Goal: Use online tool/utility: Utilize a website feature to perform a specific function

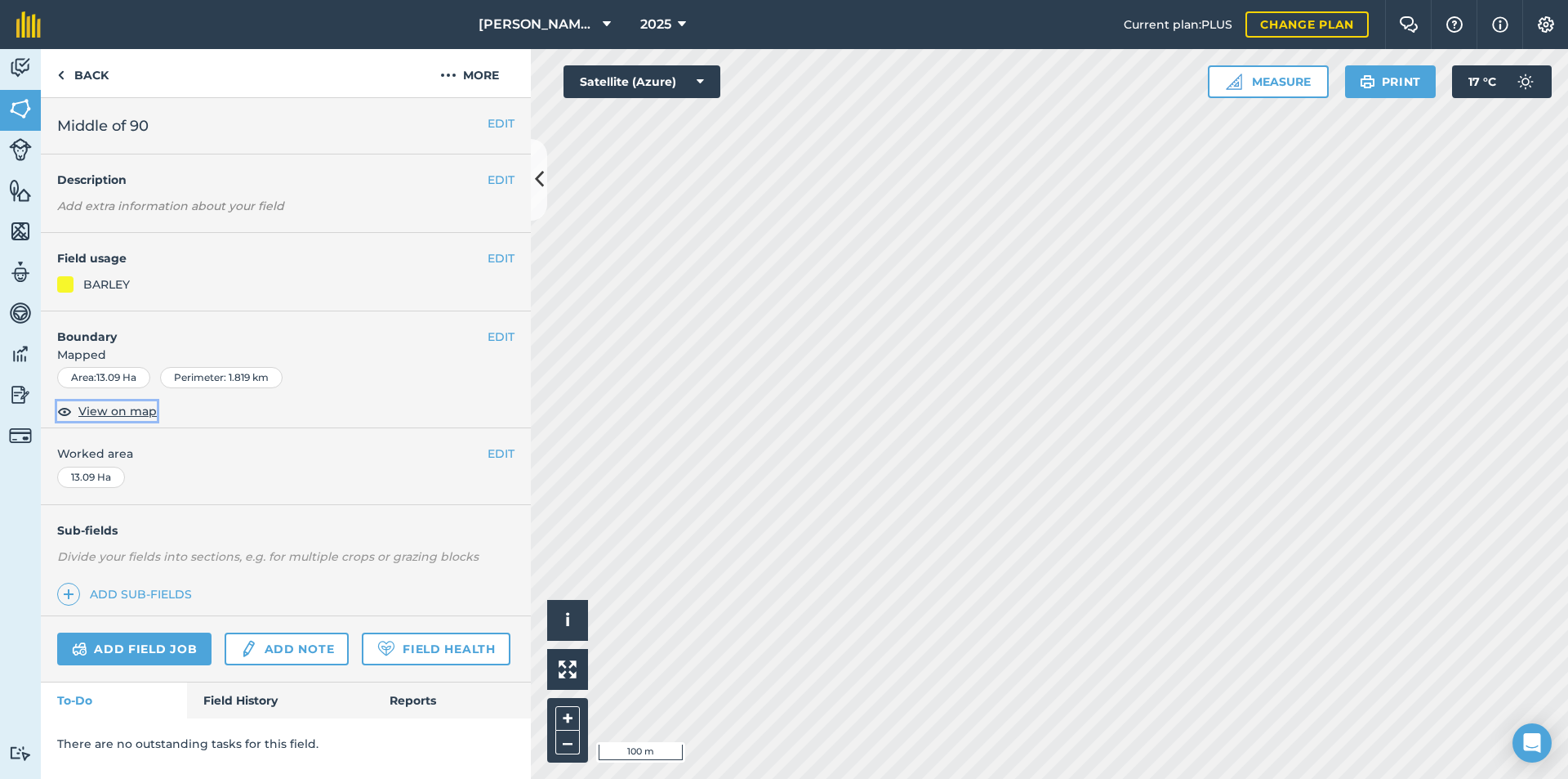
click at [122, 410] on span "View on map" at bounding box center [117, 411] width 78 height 18
click at [1245, 87] on button "Measure" at bounding box center [1268, 81] width 121 height 33
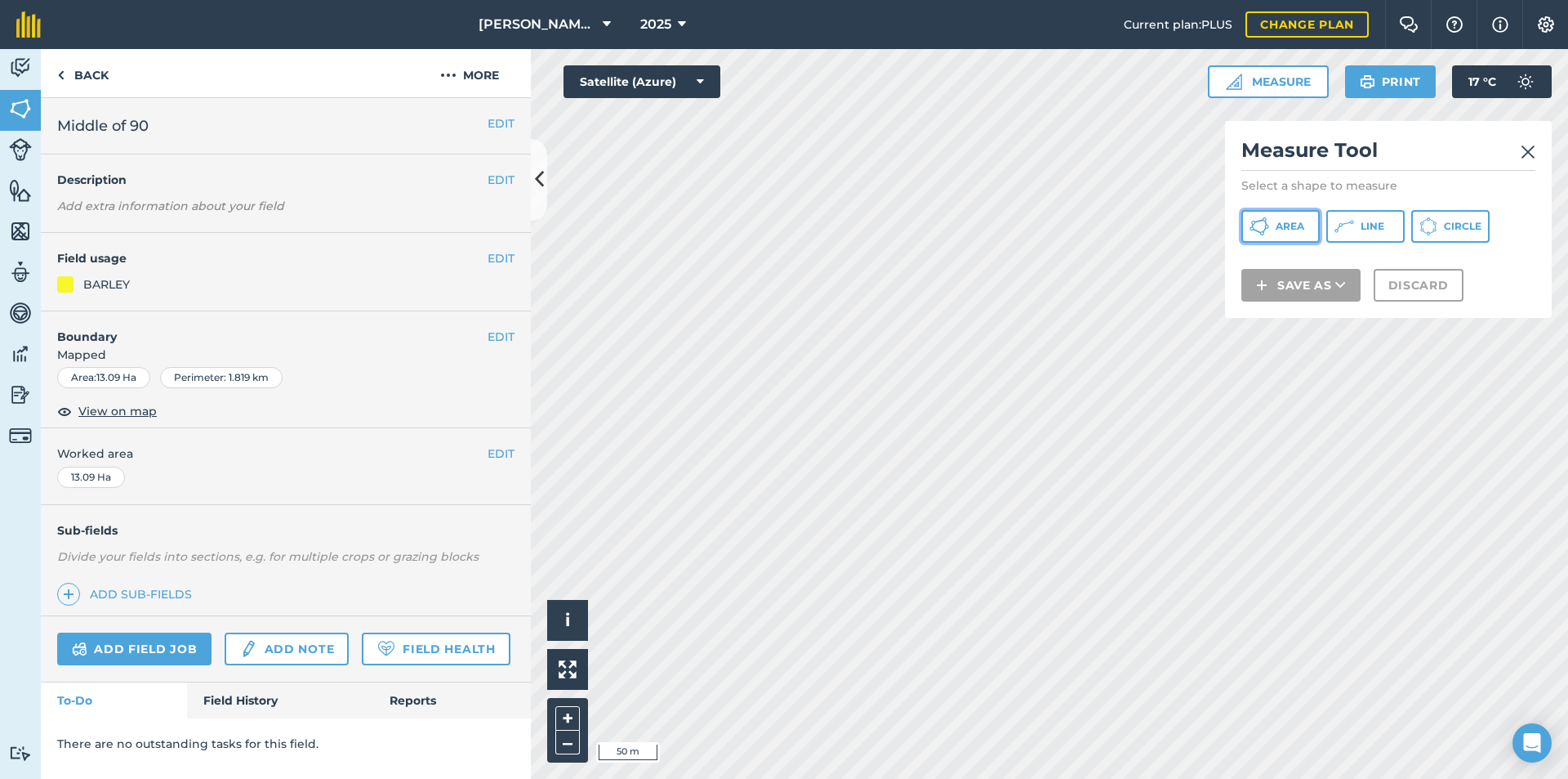
click at [1298, 226] on span "Area" at bounding box center [1289, 226] width 29 height 13
click at [1528, 152] on img at bounding box center [1527, 152] width 15 height 20
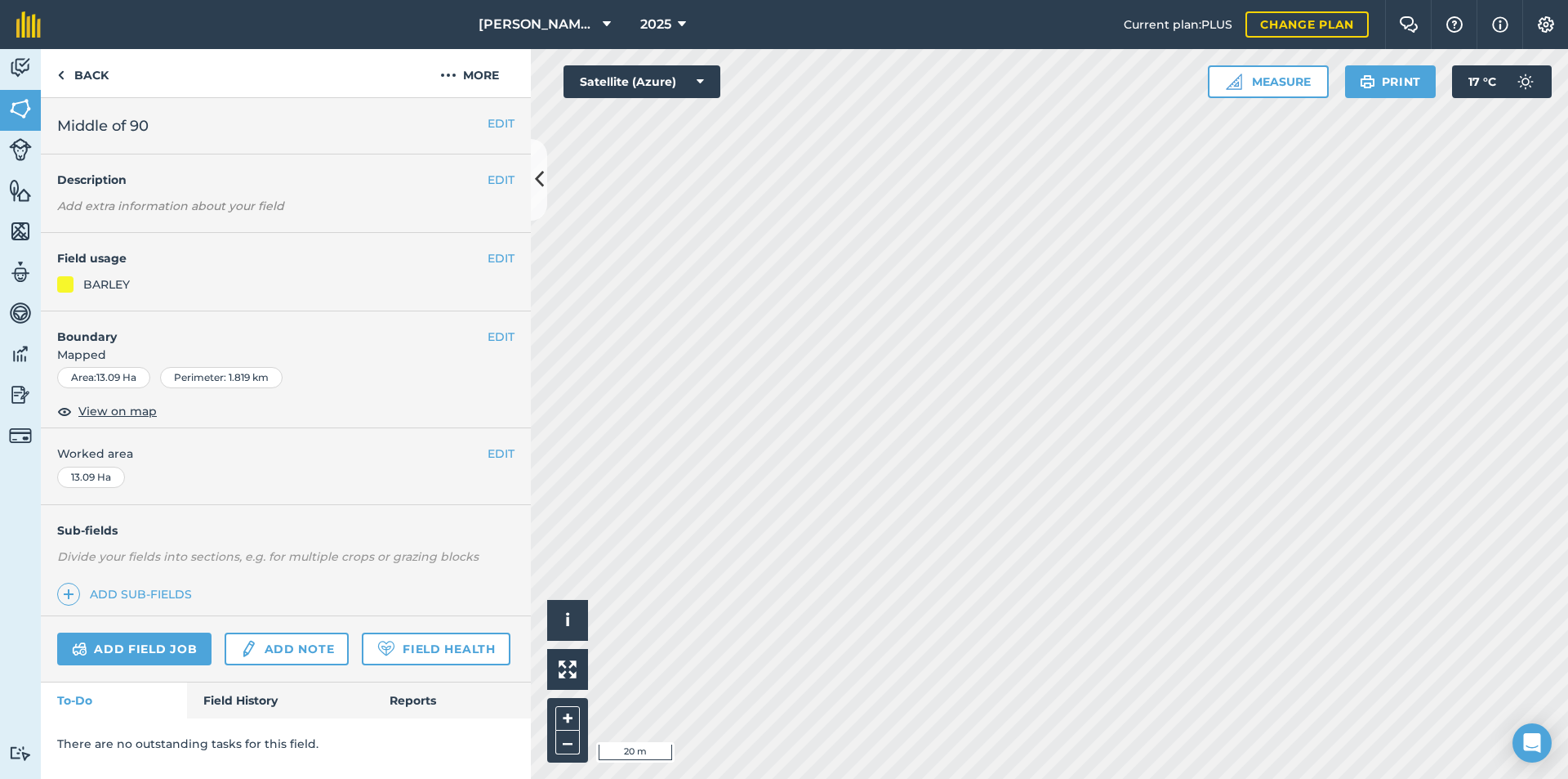
click at [1267, 778] on html "[PERSON_NAME] Farm 2025 Current plan : PLUS Change plan Farm Chat Help Info Set…" at bounding box center [784, 389] width 1568 height 779
click at [1242, 82] on button "Measure" at bounding box center [1268, 81] width 121 height 33
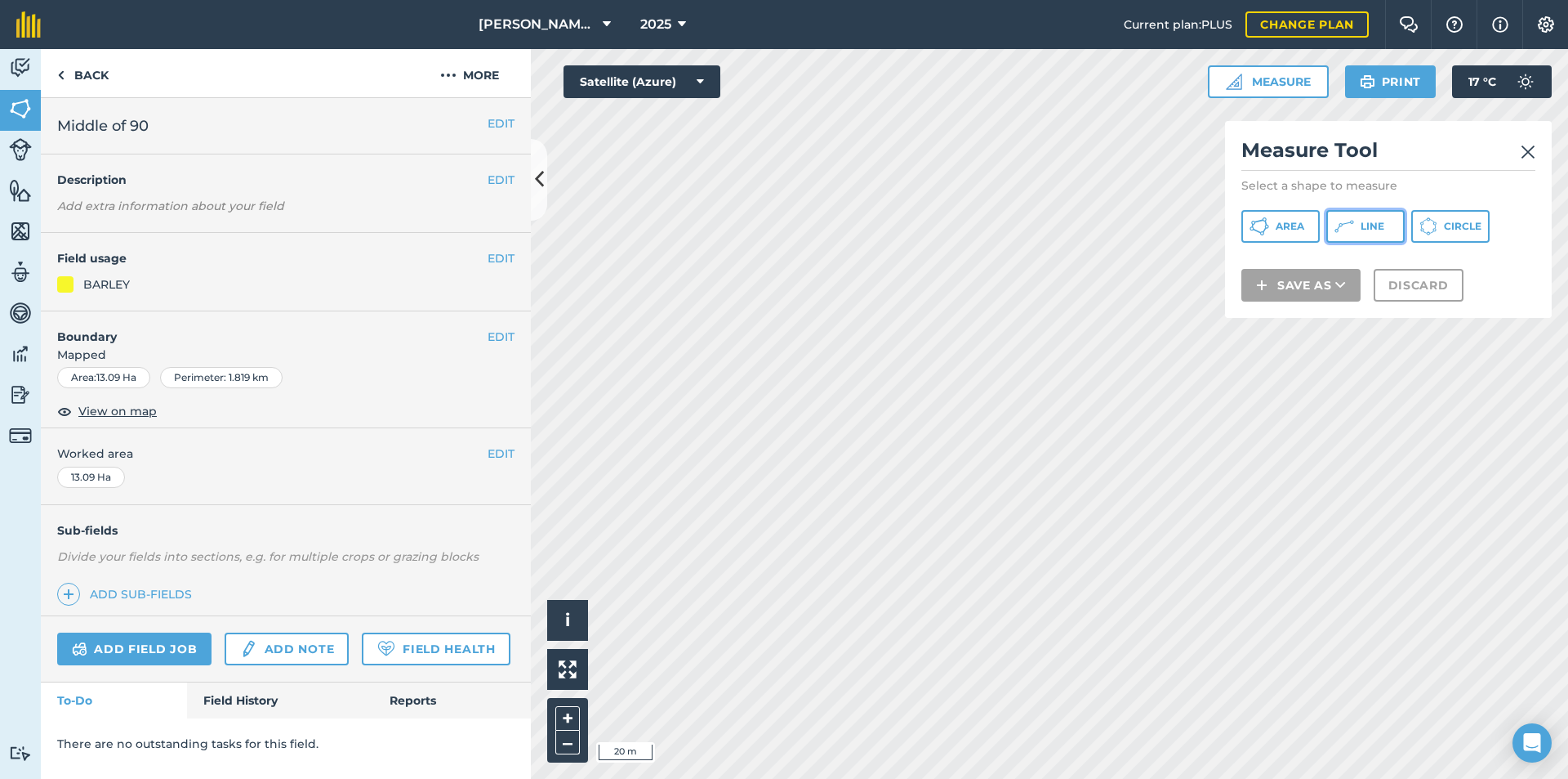
click at [1362, 216] on button "Line" at bounding box center [1364, 226] width 78 height 33
click at [1522, 149] on img at bounding box center [1527, 152] width 15 height 20
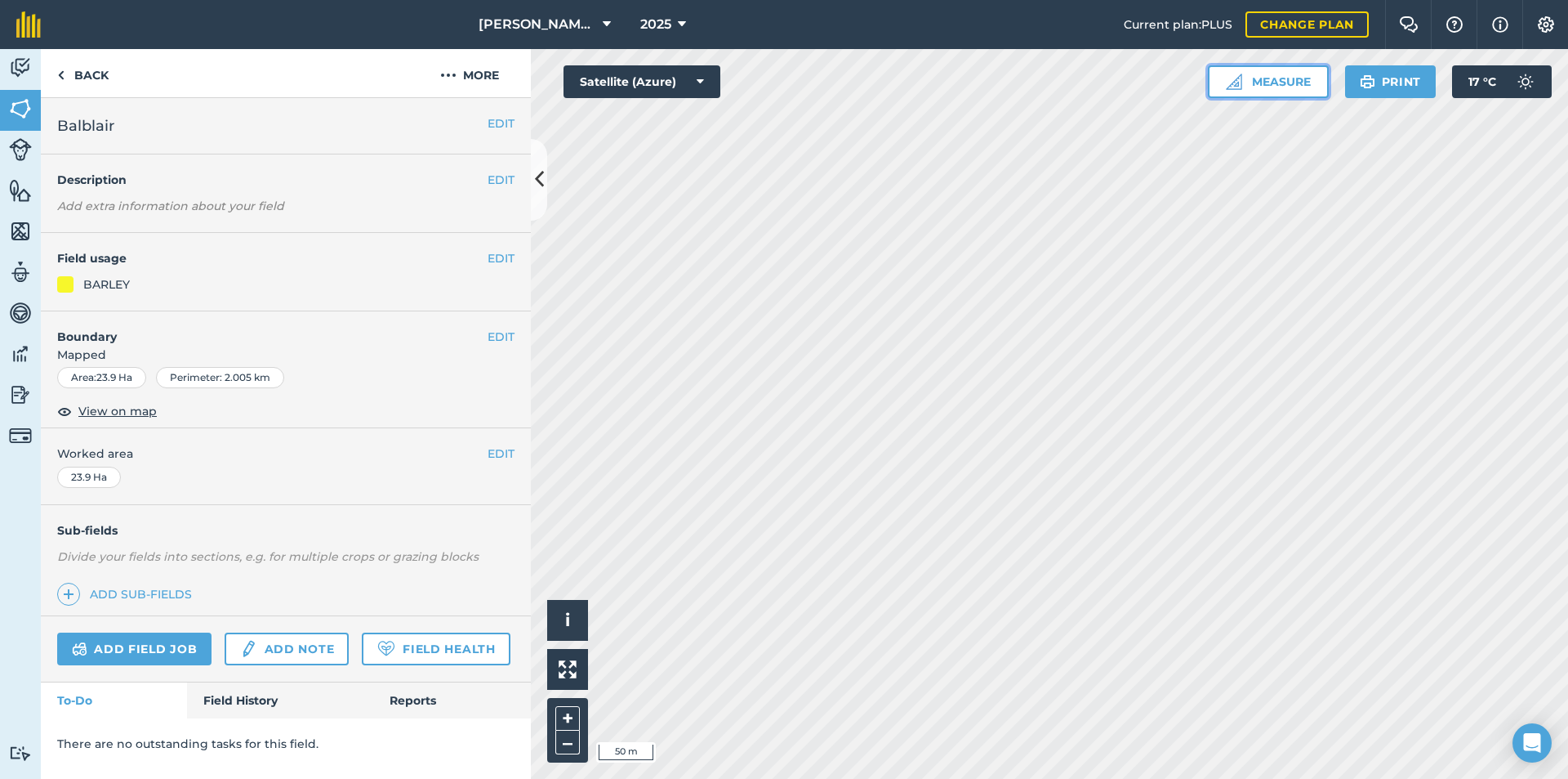
click at [1259, 83] on button "Measure" at bounding box center [1268, 81] width 121 height 33
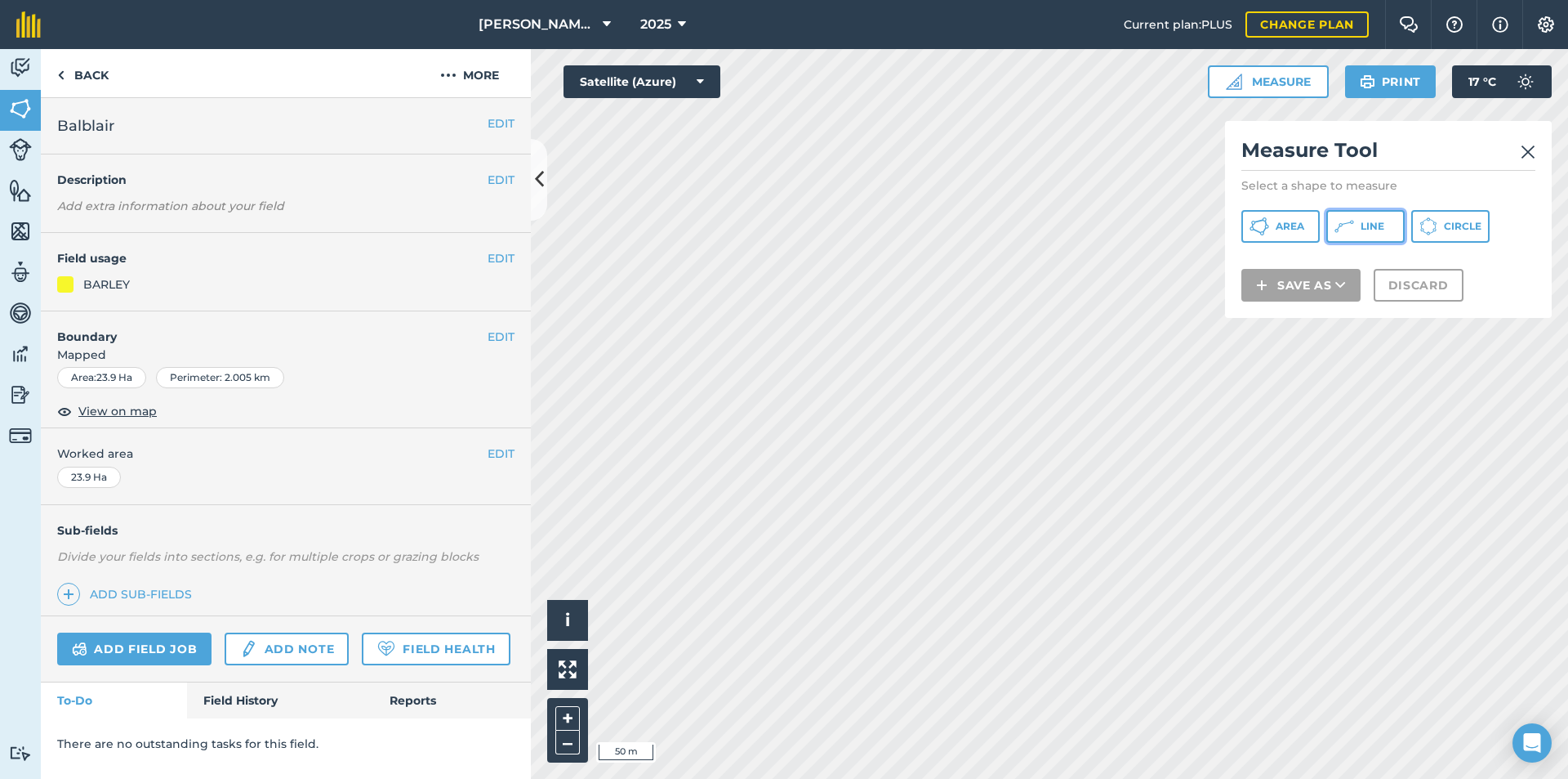
click at [1352, 224] on icon at bounding box center [1344, 227] width 20 height 20
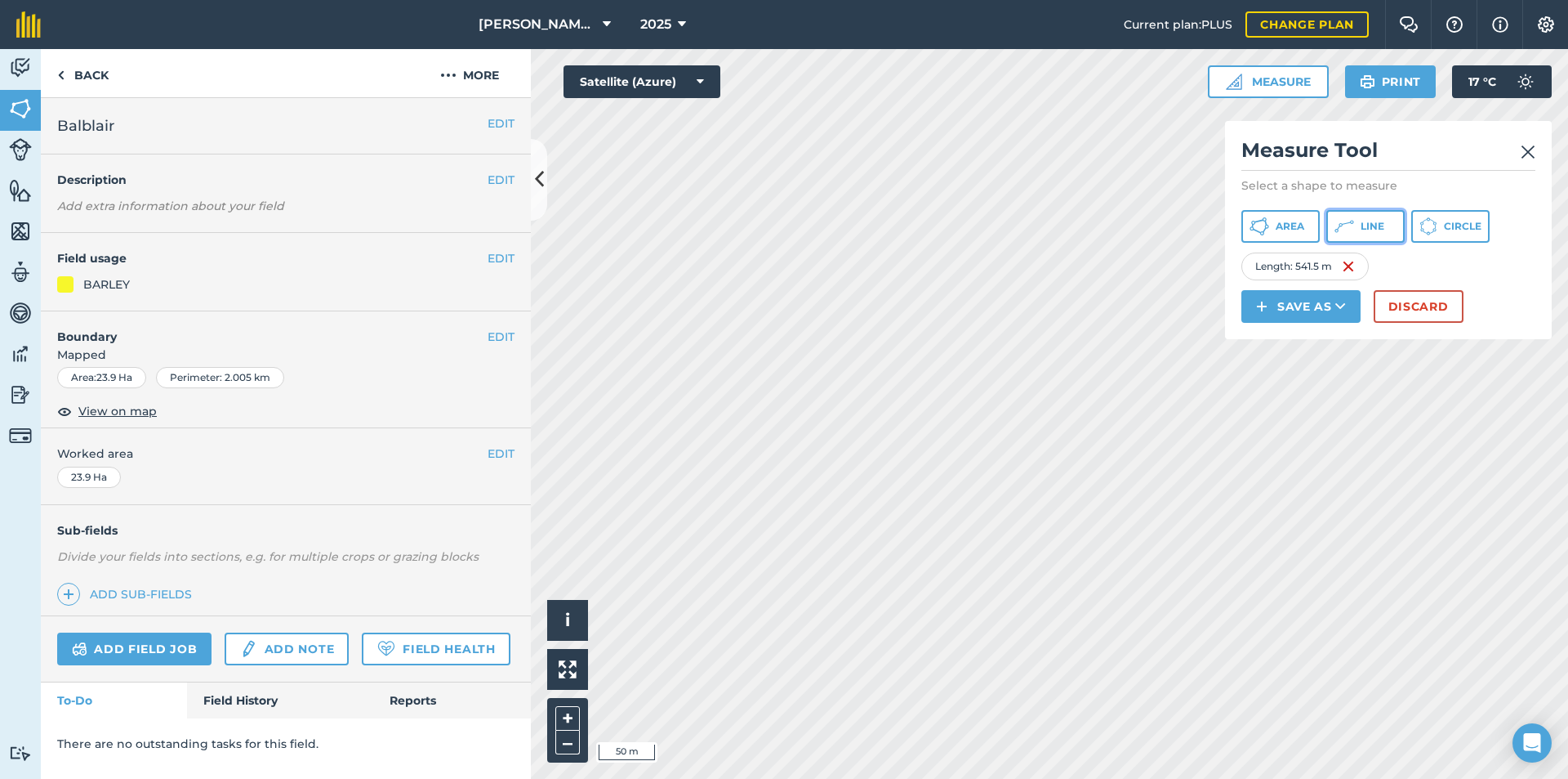
click at [1358, 230] on button "Line" at bounding box center [1364, 226] width 78 height 33
click at [1409, 302] on button "Discard" at bounding box center [1418, 306] width 90 height 33
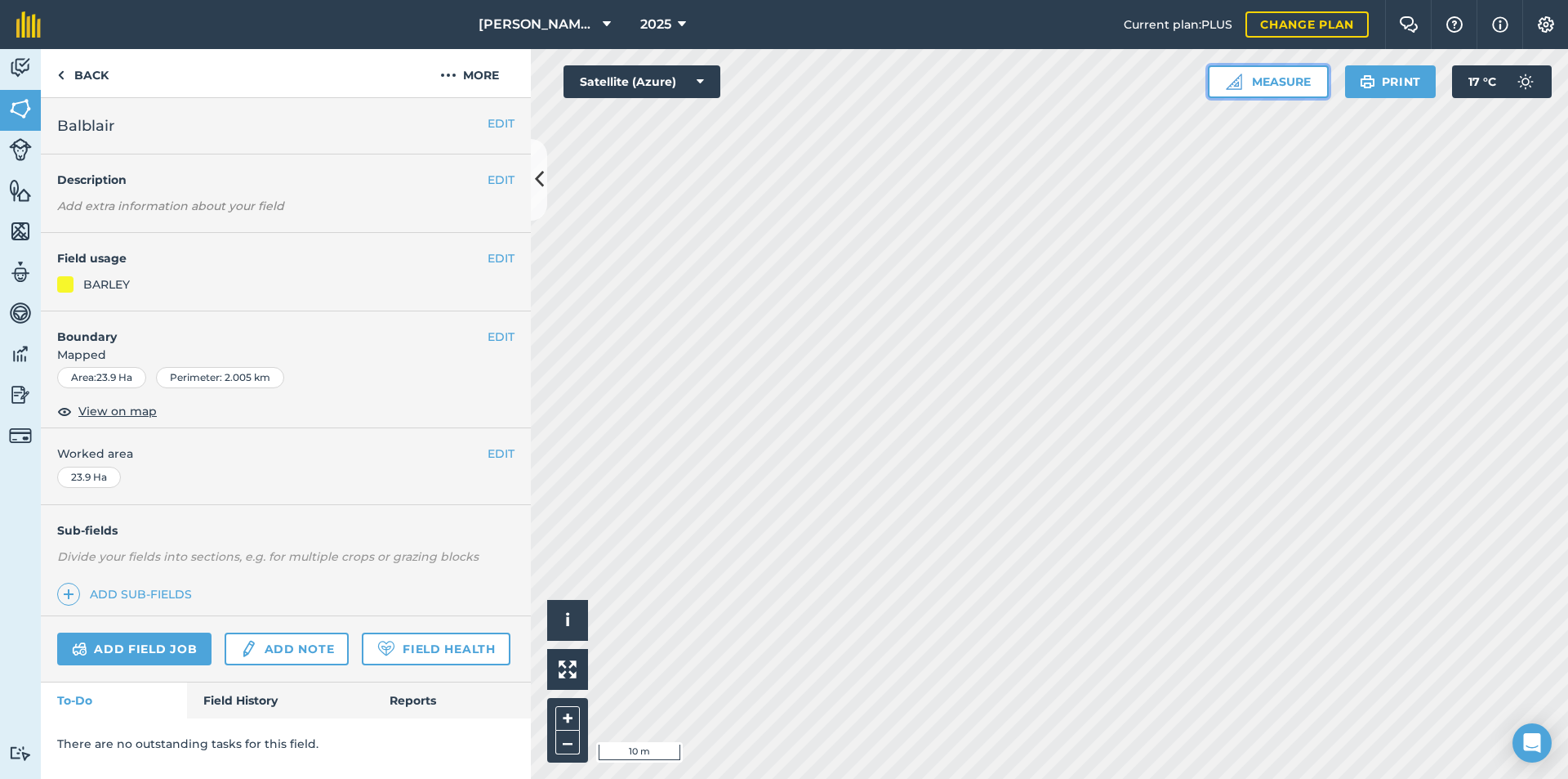
click at [1306, 86] on button "Measure" at bounding box center [1268, 81] width 121 height 33
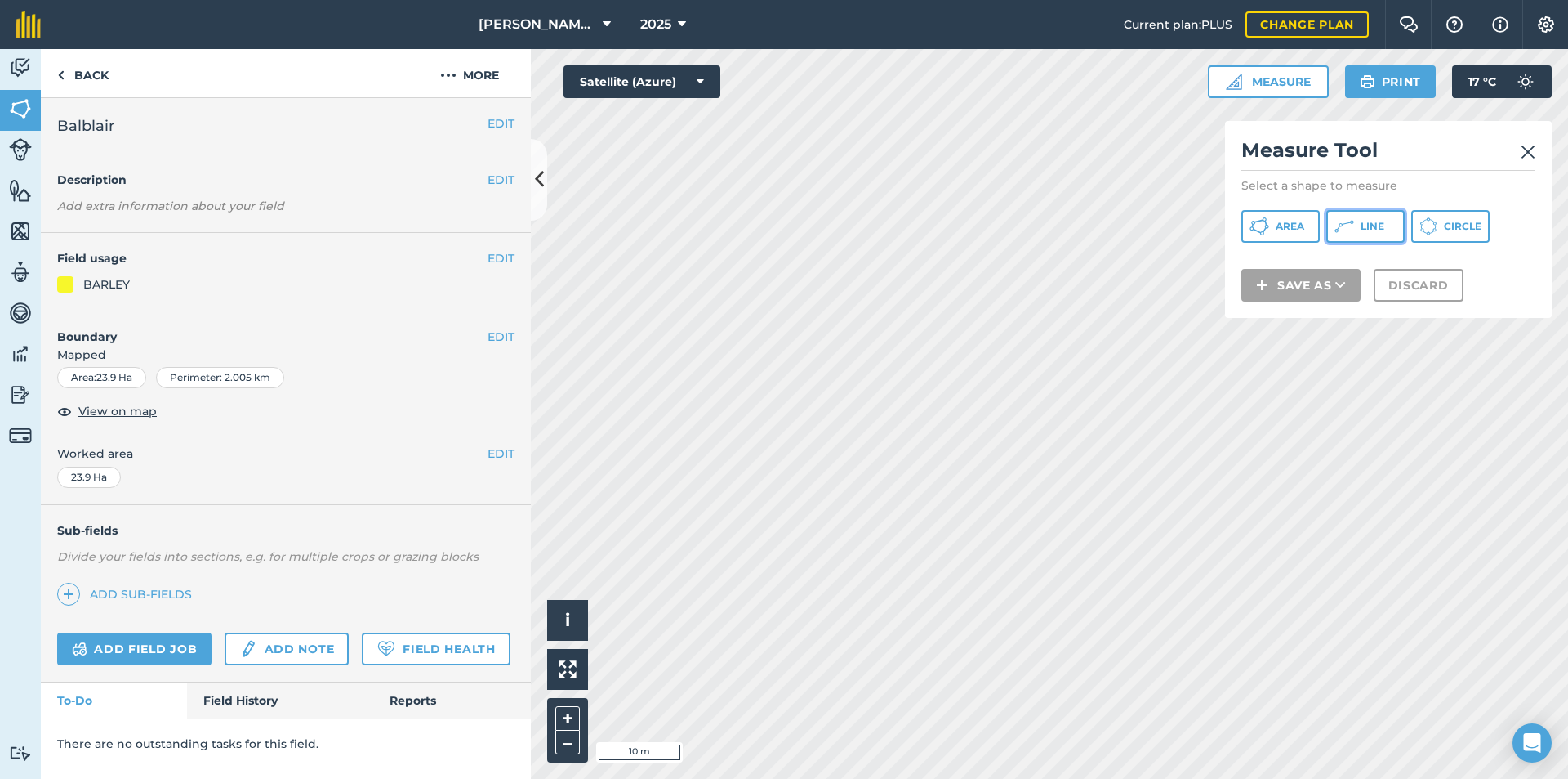
click at [1378, 218] on button "Line" at bounding box center [1364, 226] width 78 height 33
click at [1525, 156] on img at bounding box center [1527, 152] width 15 height 20
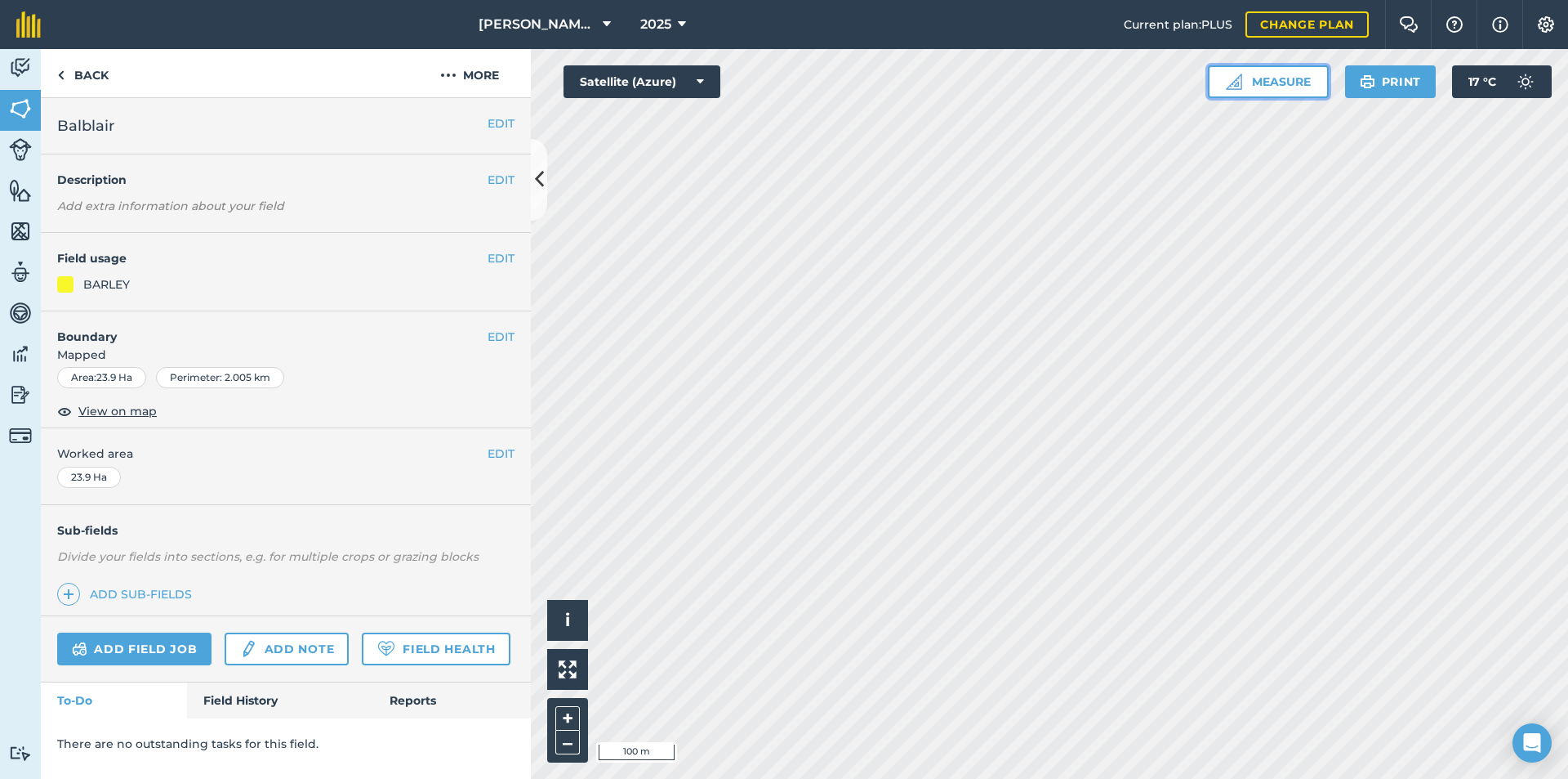
click at [1266, 77] on button "Measure" at bounding box center [1268, 81] width 121 height 33
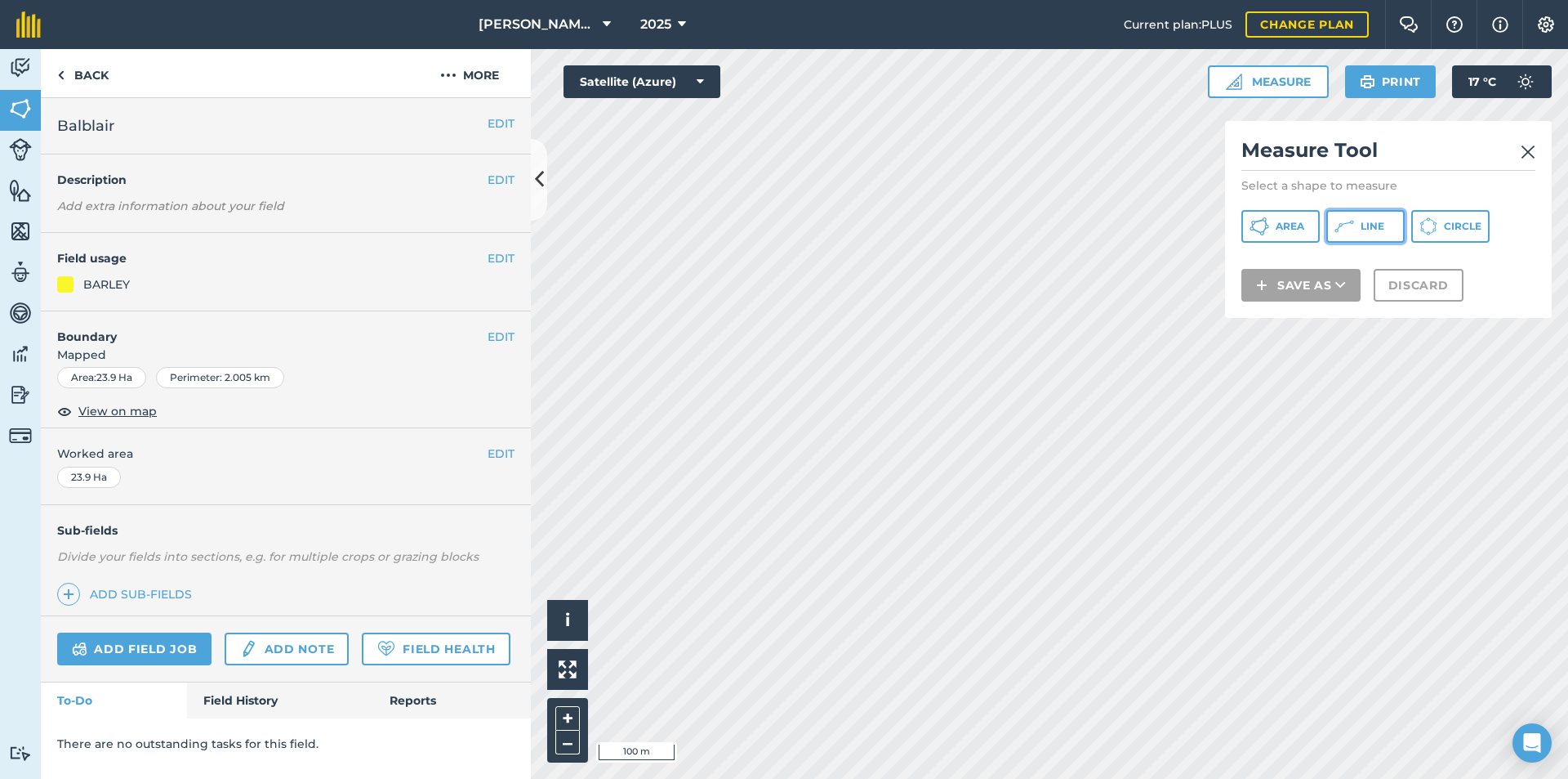
click at [1348, 228] on icon at bounding box center [1344, 227] width 20 height 20
click at [1530, 144] on img at bounding box center [1527, 152] width 15 height 20
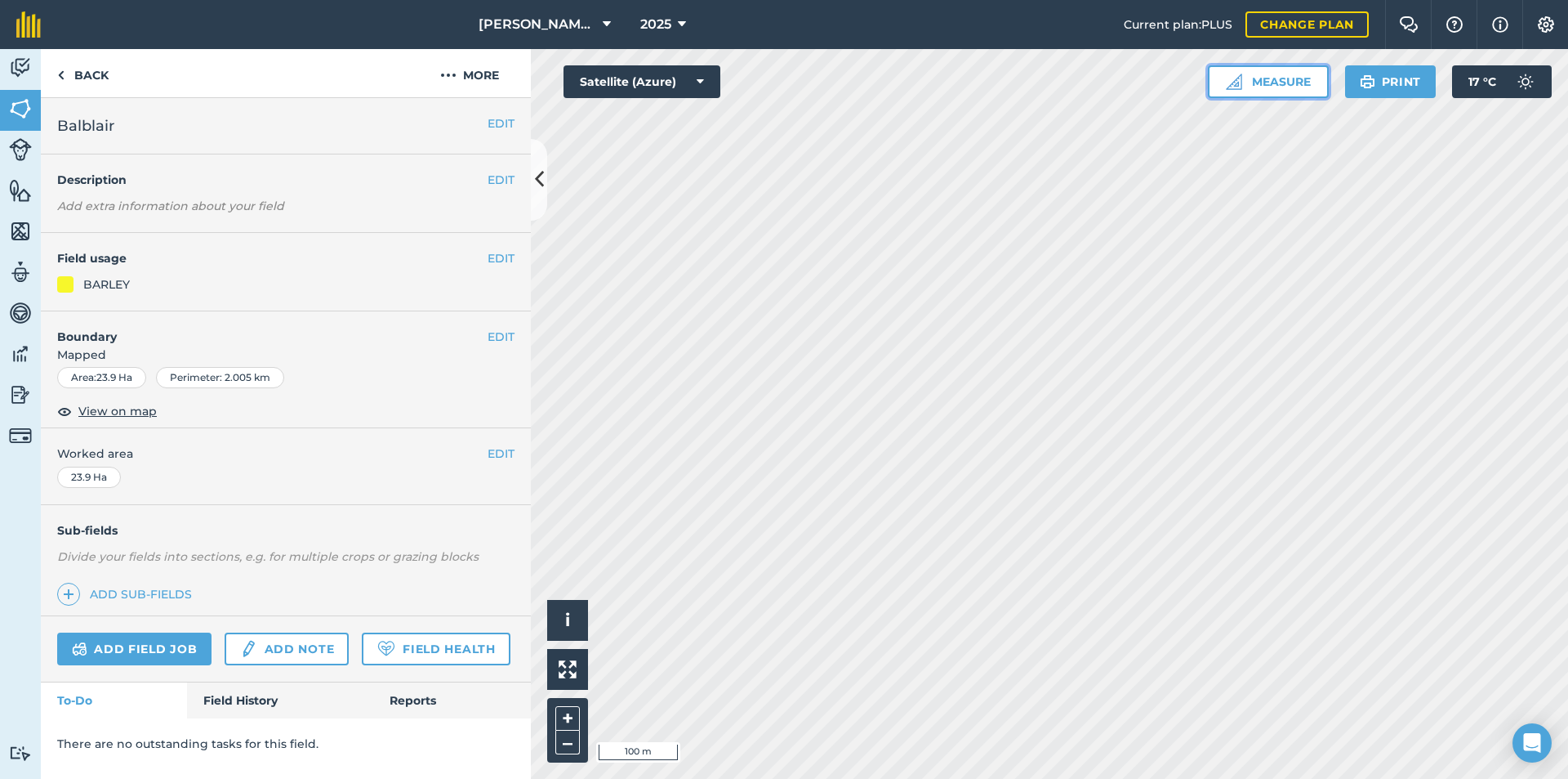
click at [1227, 85] on img at bounding box center [1234, 81] width 17 height 17
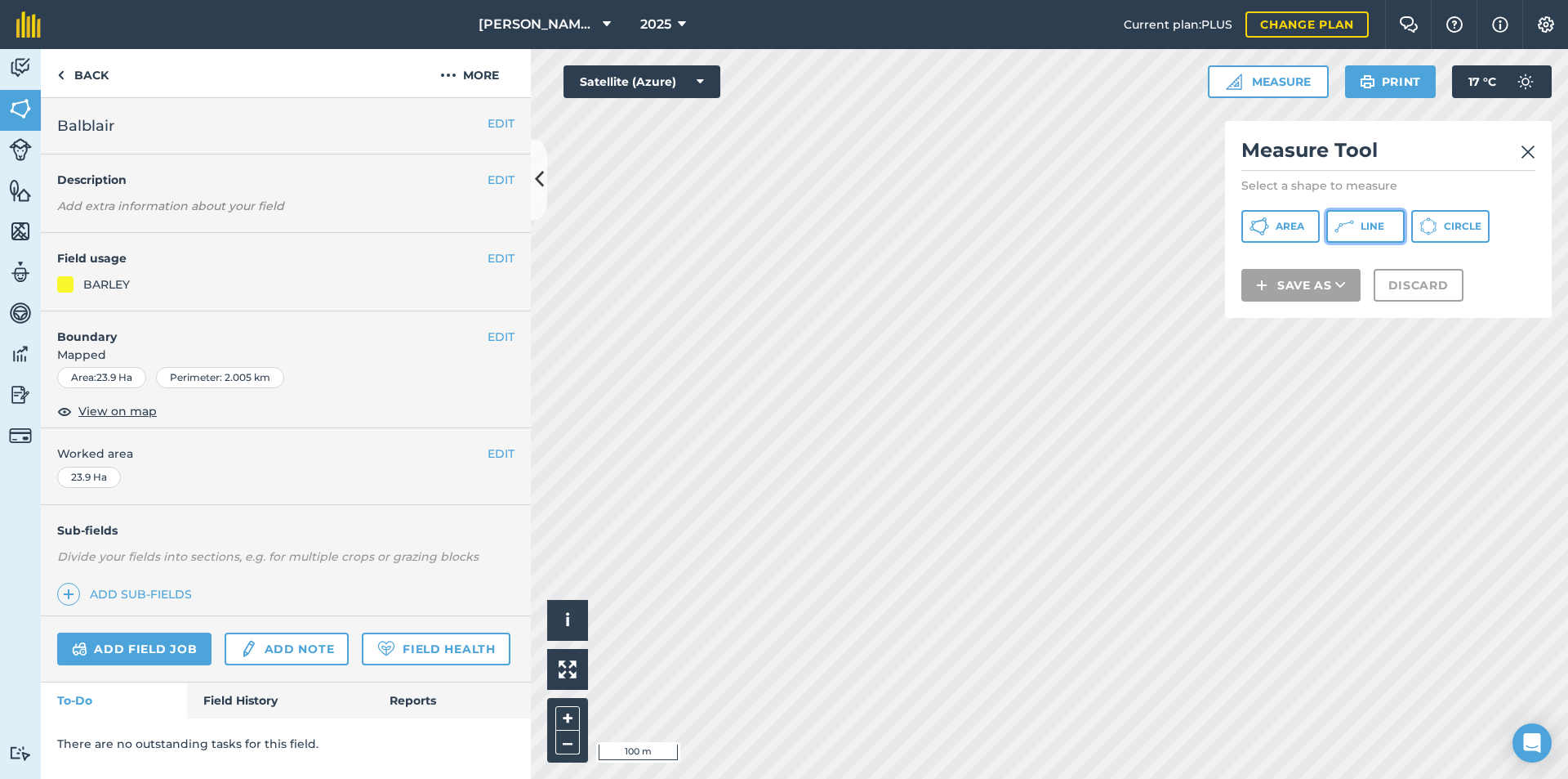
click at [1364, 219] on button "Line" at bounding box center [1364, 226] width 78 height 33
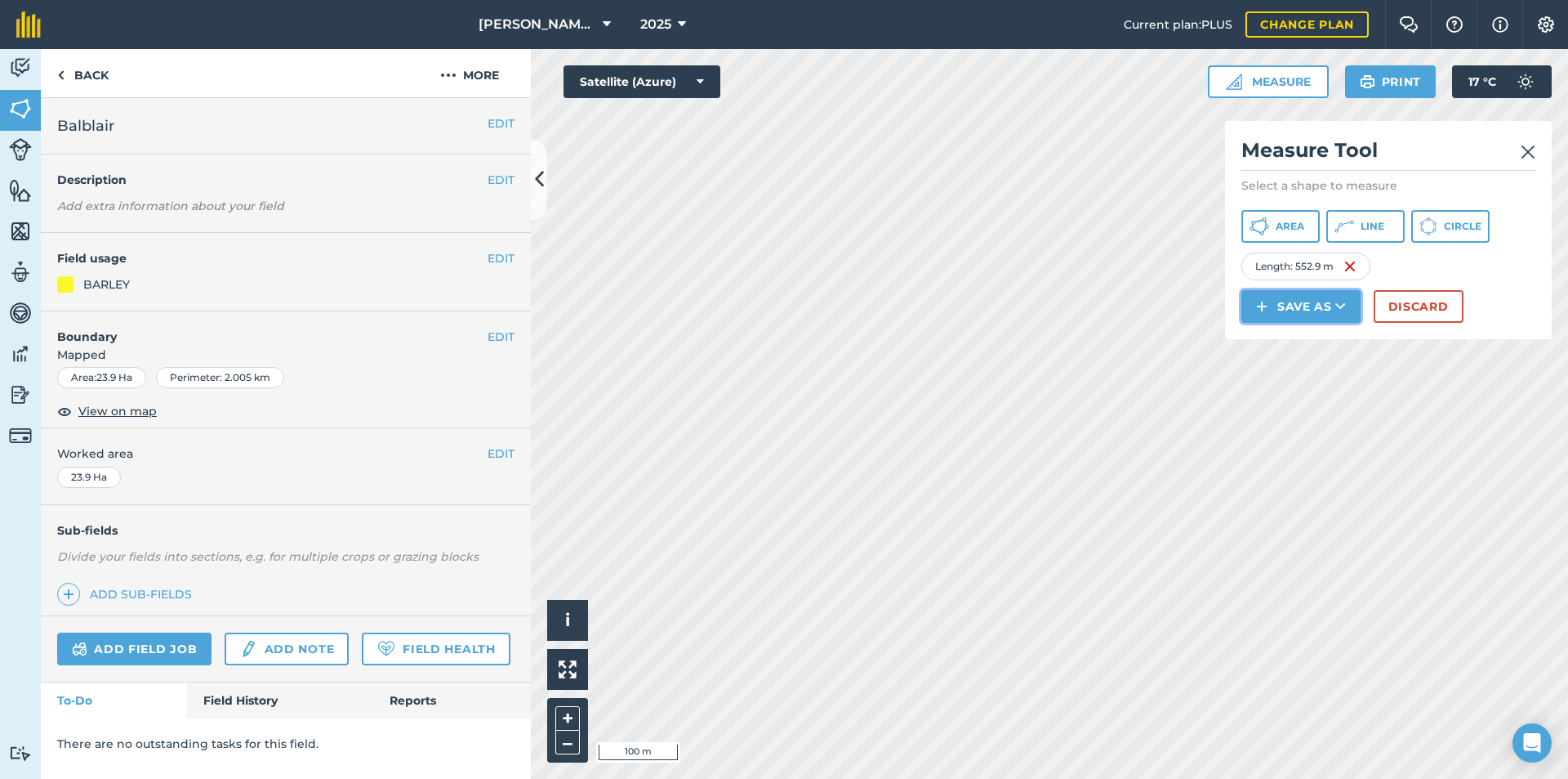
drag, startPoint x: 1050, startPoint y: 334, endPoint x: 1294, endPoint y: 306, distance: 245.6
click at [1294, 306] on button "Save as" at bounding box center [1300, 306] width 119 height 33
click at [1314, 414] on link "Note" at bounding box center [1301, 417] width 115 height 36
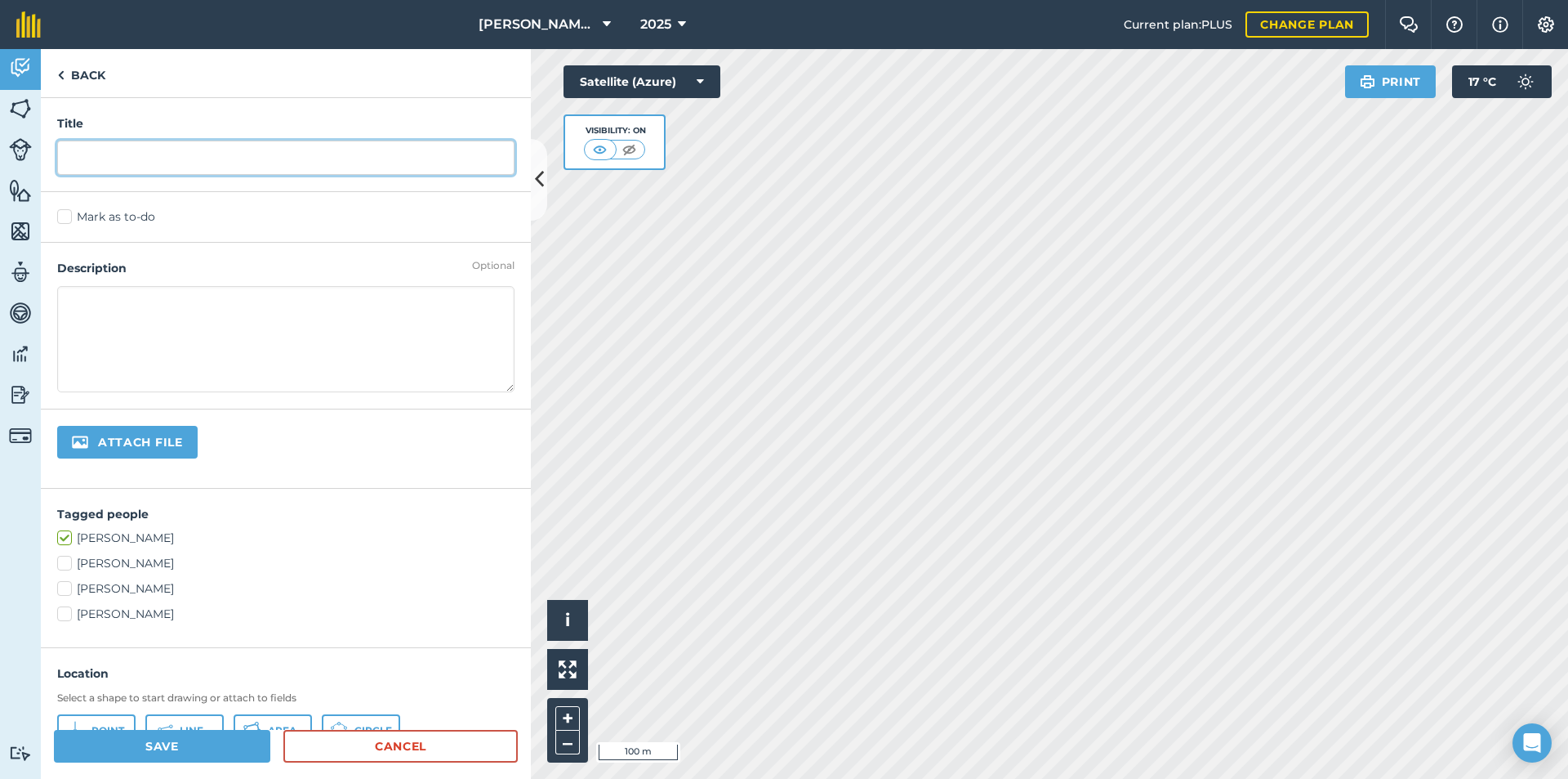
click at [131, 161] on input "text" at bounding box center [286, 157] width 457 height 35
type input "bale graze split"
click at [57, 426] on button "Attach file" at bounding box center [128, 441] width 140 height 33
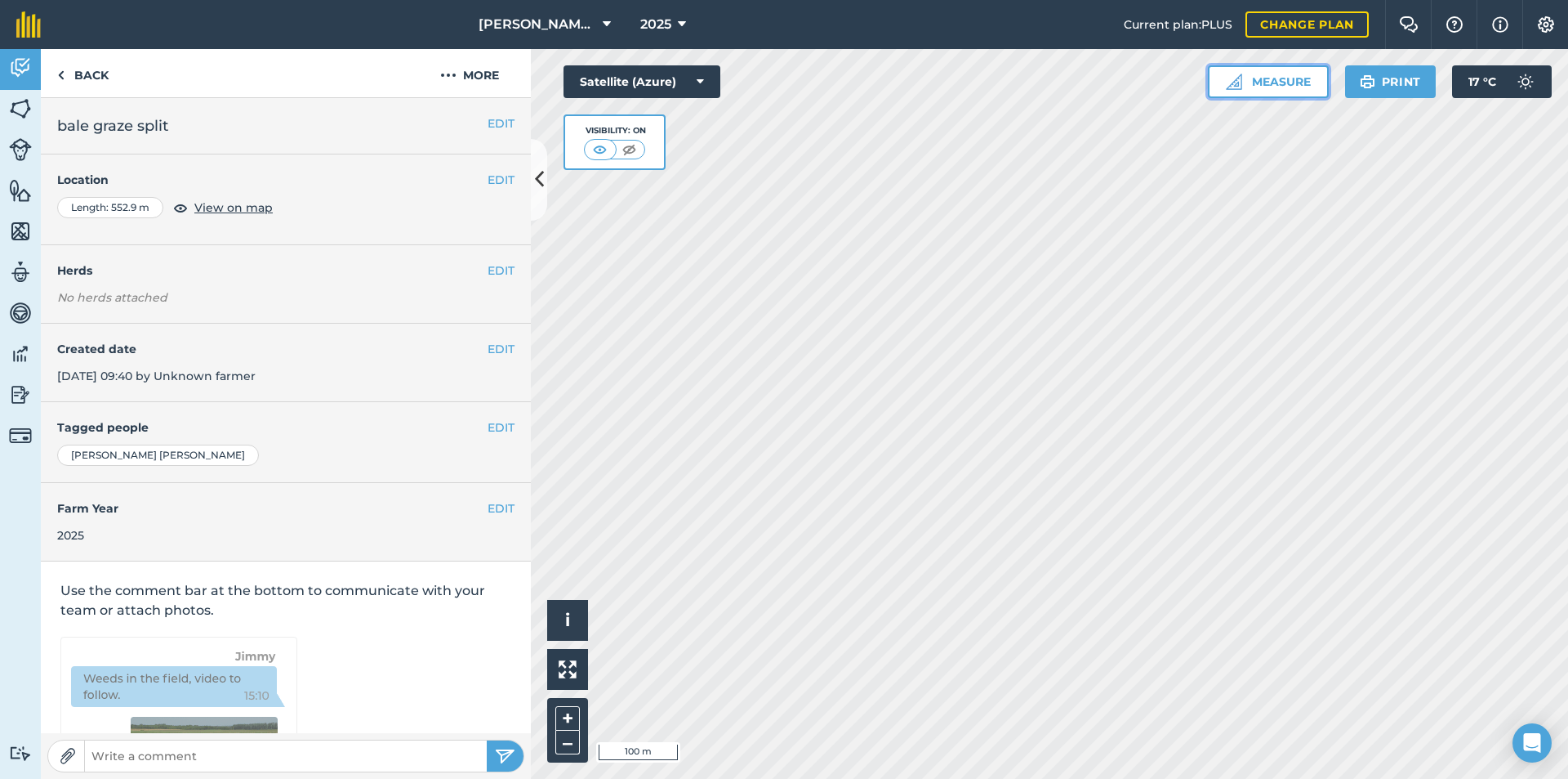
click at [1271, 80] on button "Measure" at bounding box center [1268, 81] width 121 height 33
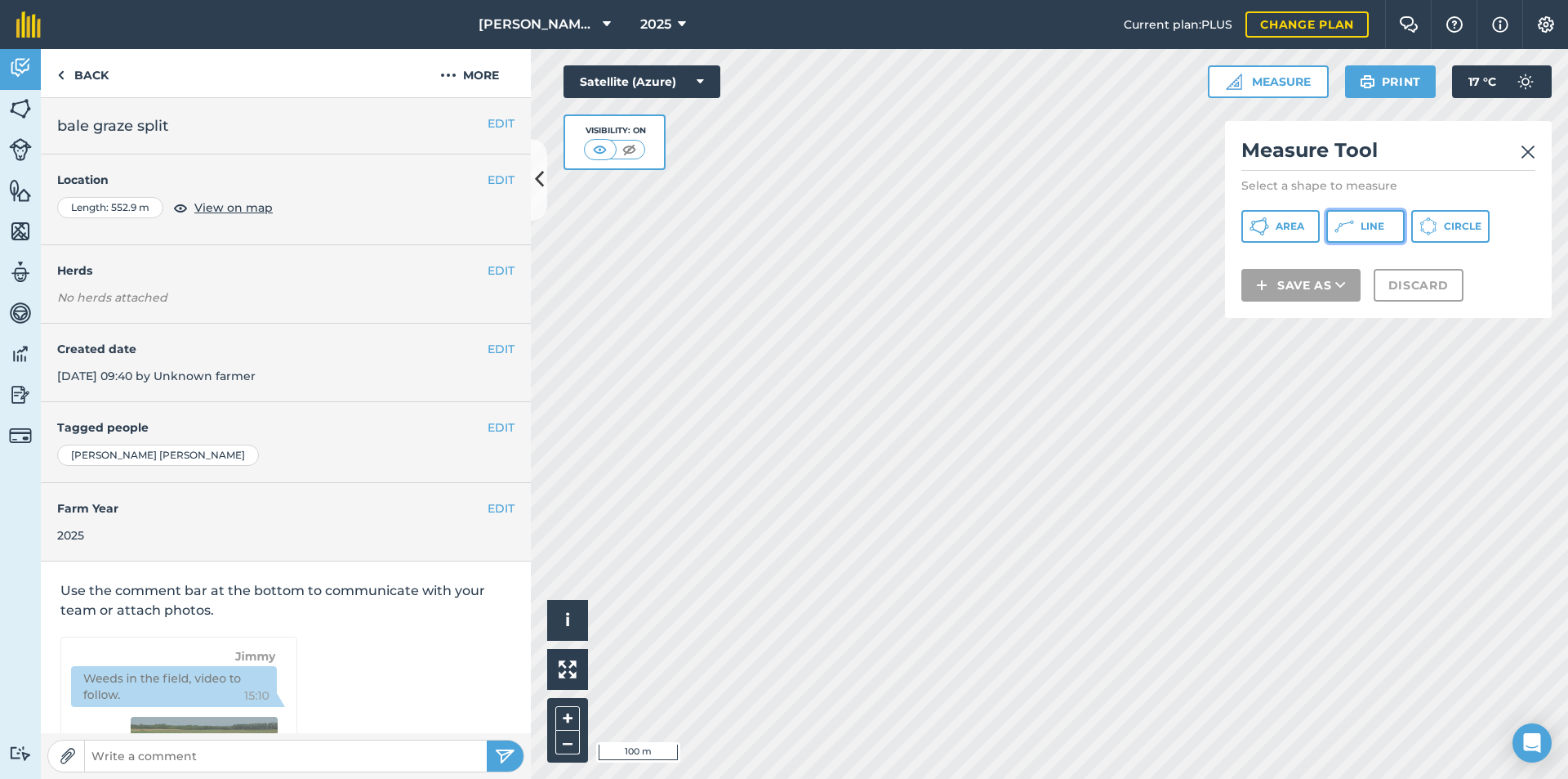
click at [1380, 227] on span "Line" at bounding box center [1372, 226] width 24 height 13
click at [1526, 152] on img at bounding box center [1527, 152] width 15 height 20
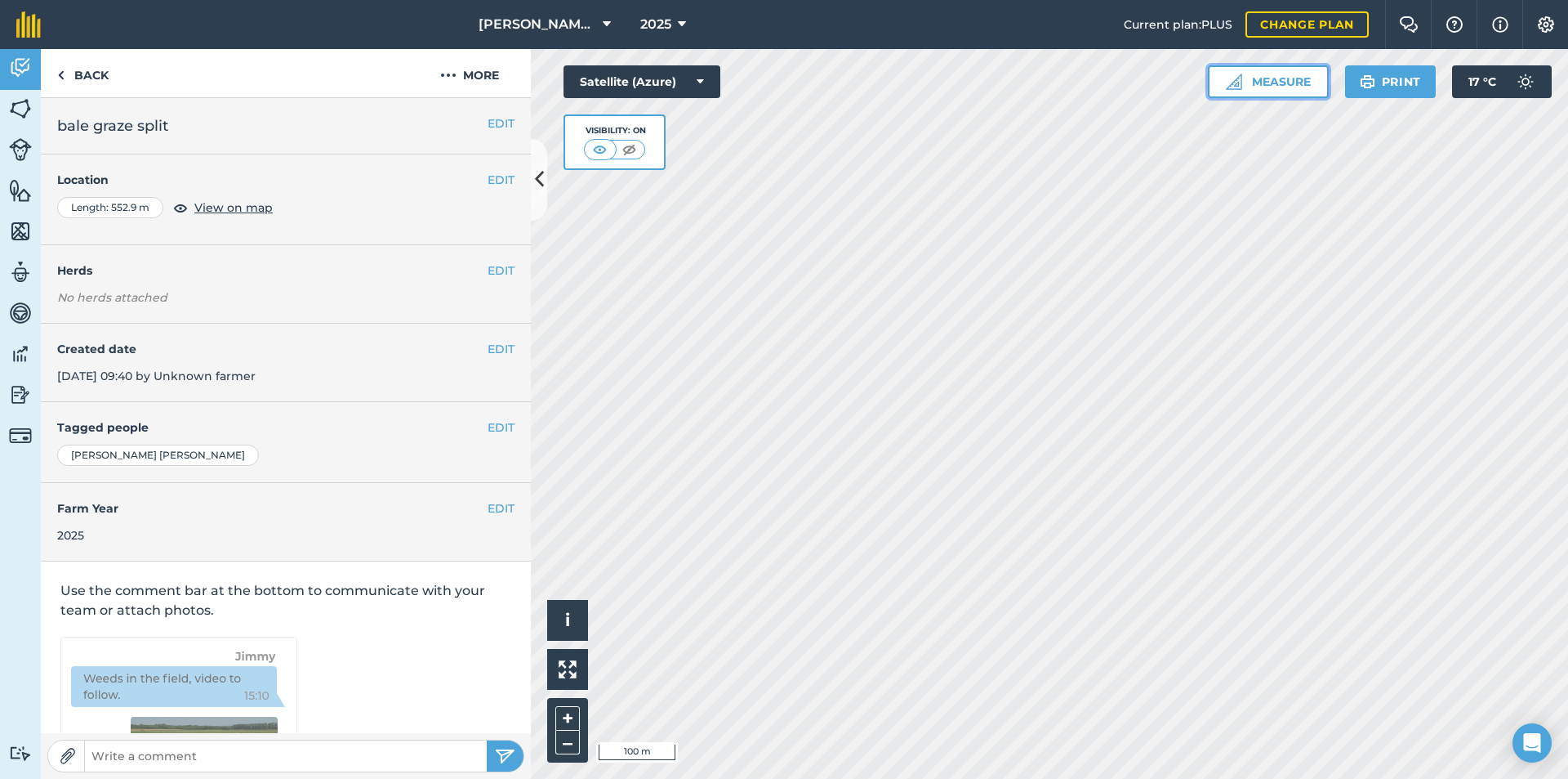
click at [1306, 77] on button "Measure" at bounding box center [1268, 81] width 121 height 33
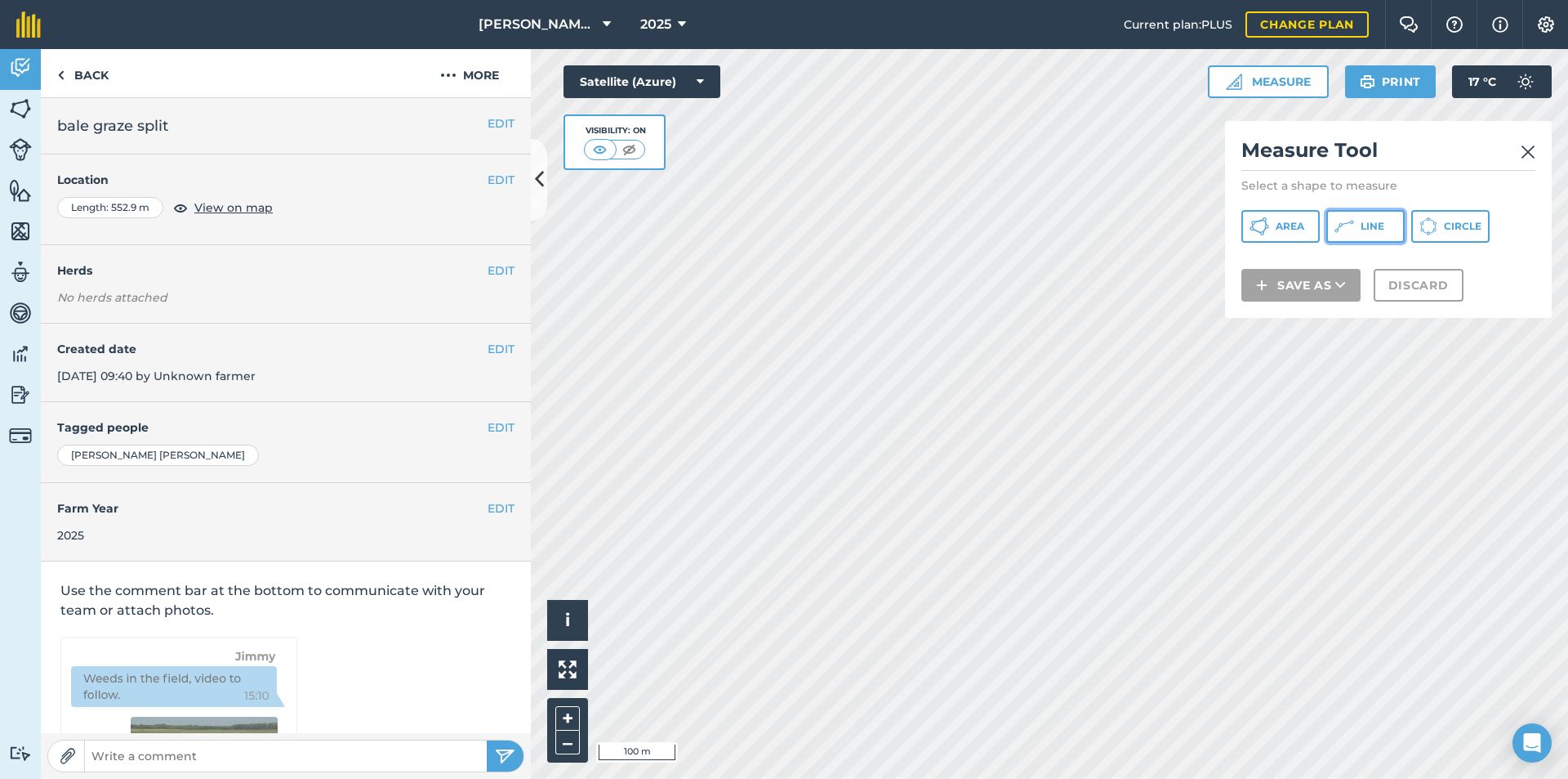
click at [1348, 224] on icon at bounding box center [1344, 227] width 20 height 20
click at [1522, 151] on img at bounding box center [1527, 152] width 15 height 20
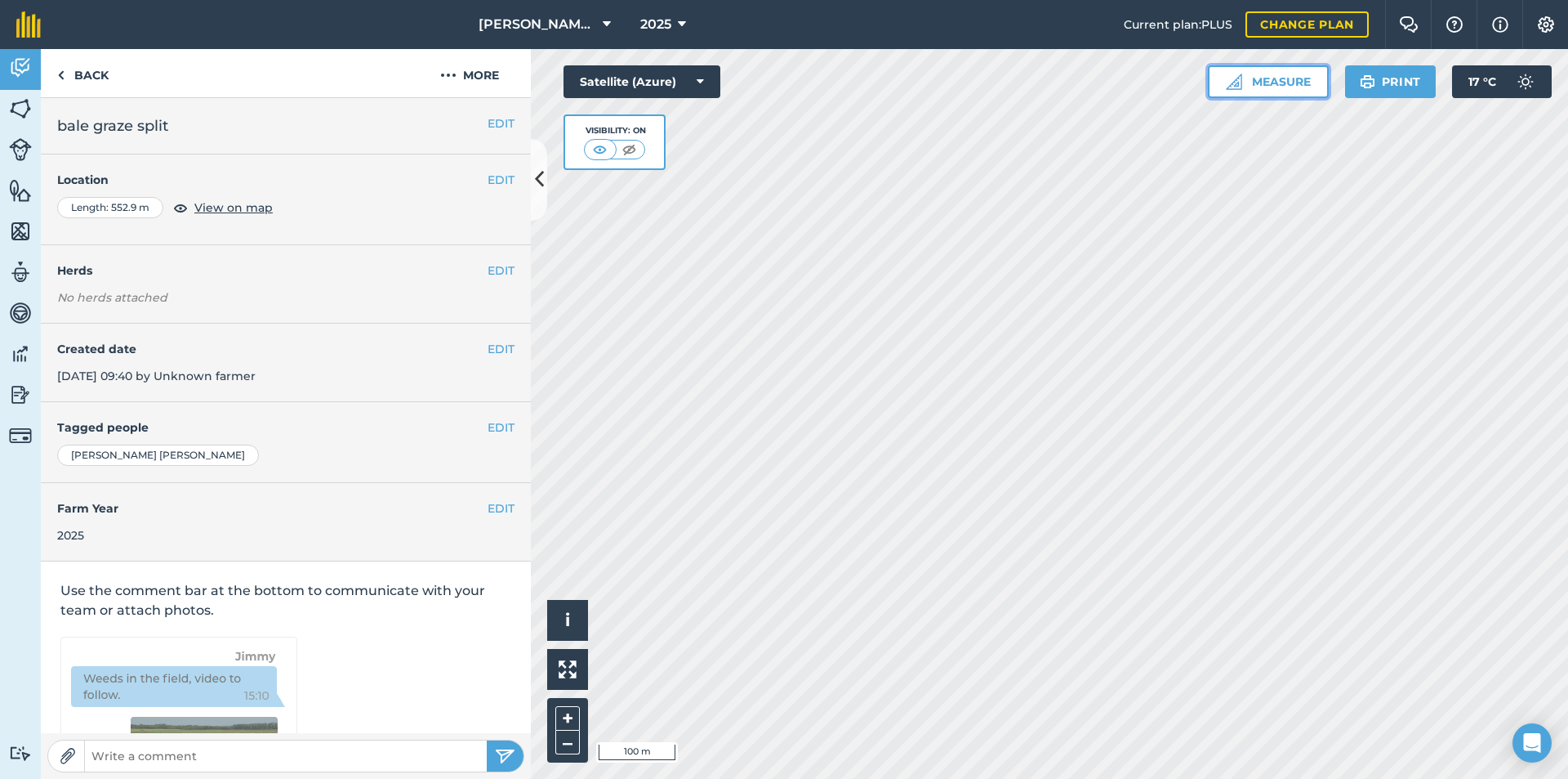
click at [1304, 76] on button "Measure" at bounding box center [1268, 81] width 121 height 33
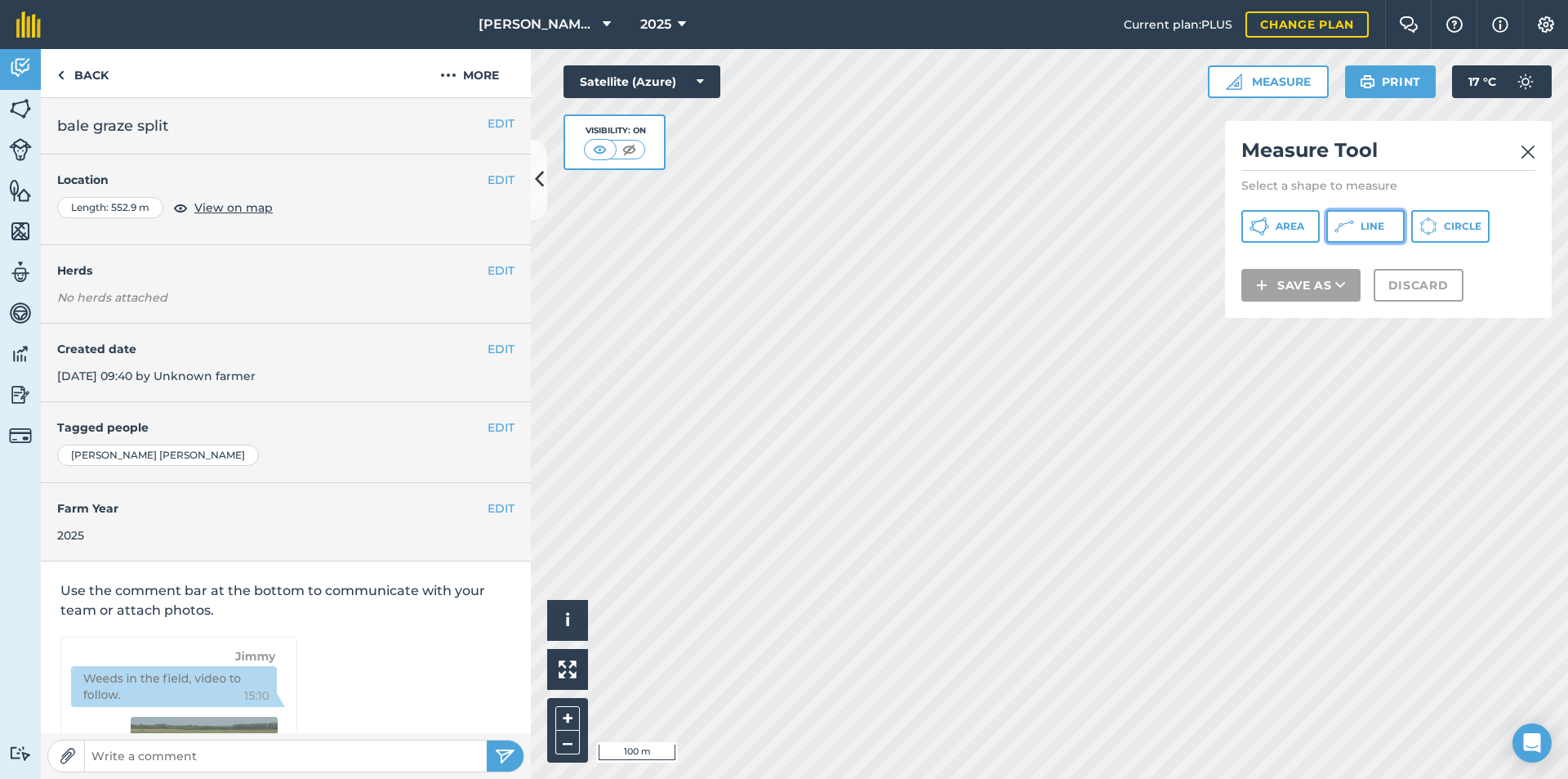
click at [1374, 227] on span "Line" at bounding box center [1372, 226] width 24 height 13
click at [80, 77] on link "Back" at bounding box center [82, 73] width 84 height 49
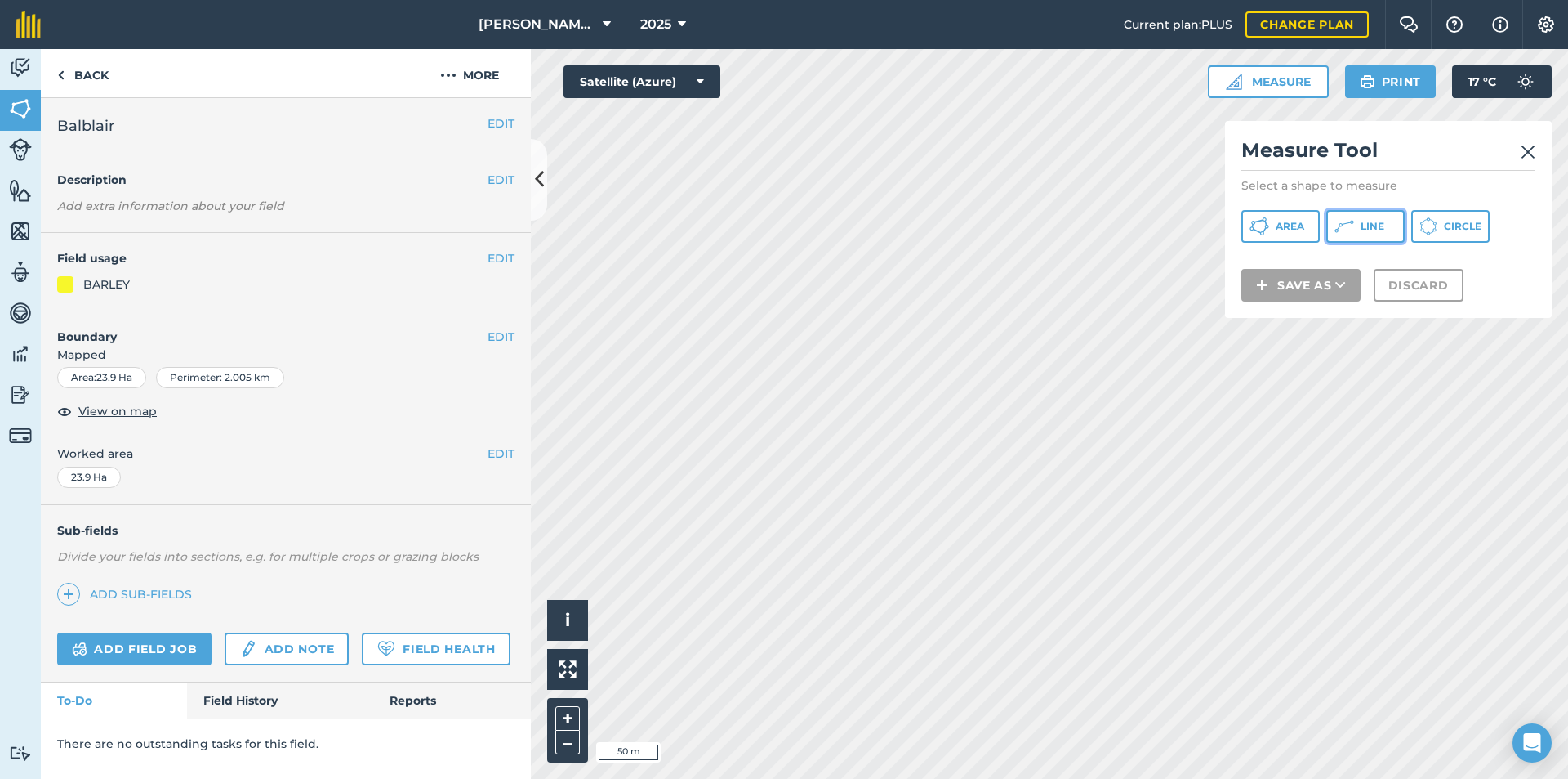
click at [1368, 228] on span "Line" at bounding box center [1372, 226] width 24 height 13
click at [541, 188] on icon at bounding box center [539, 179] width 9 height 29
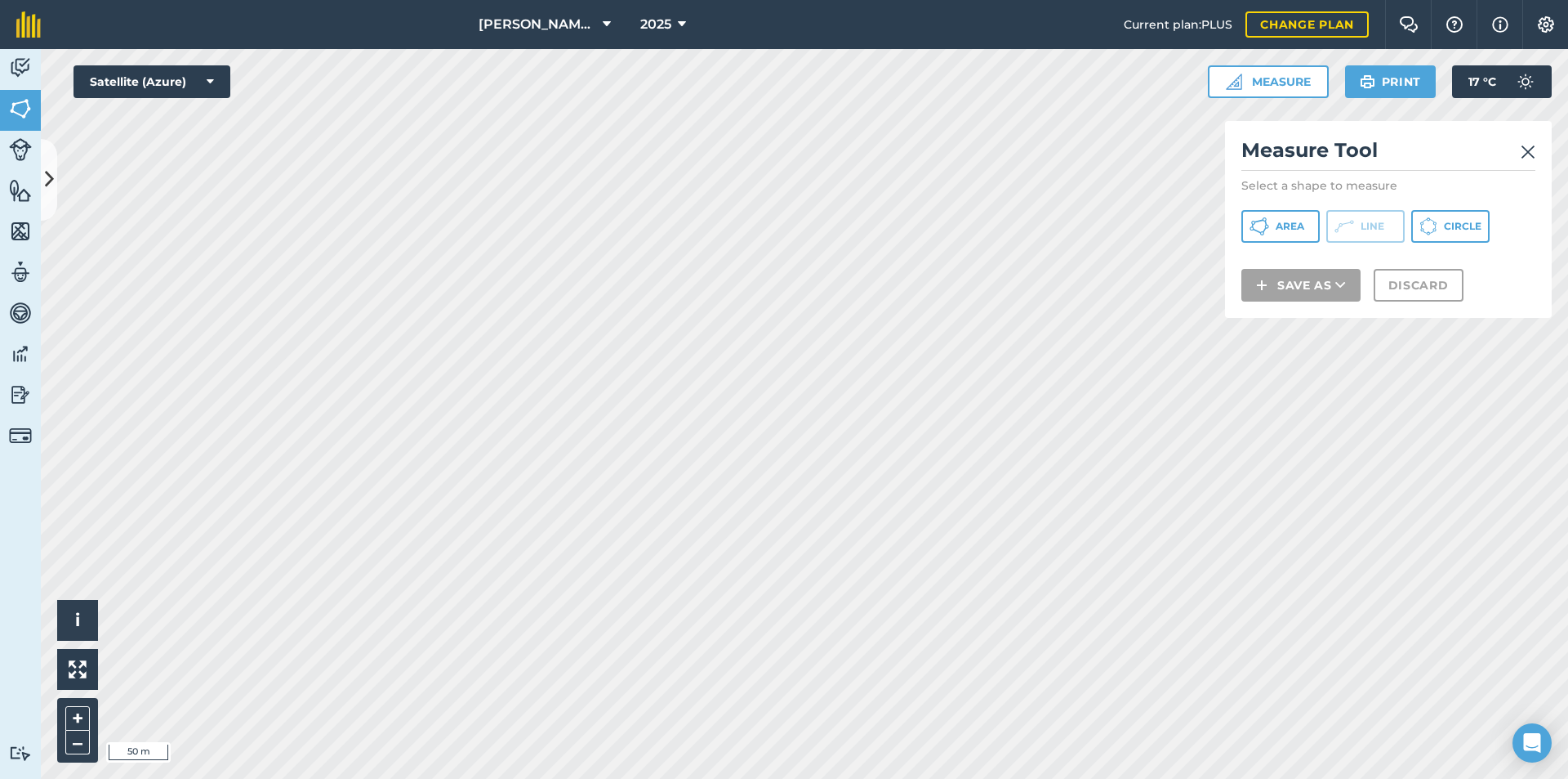
click at [1529, 150] on img at bounding box center [1527, 152] width 15 height 20
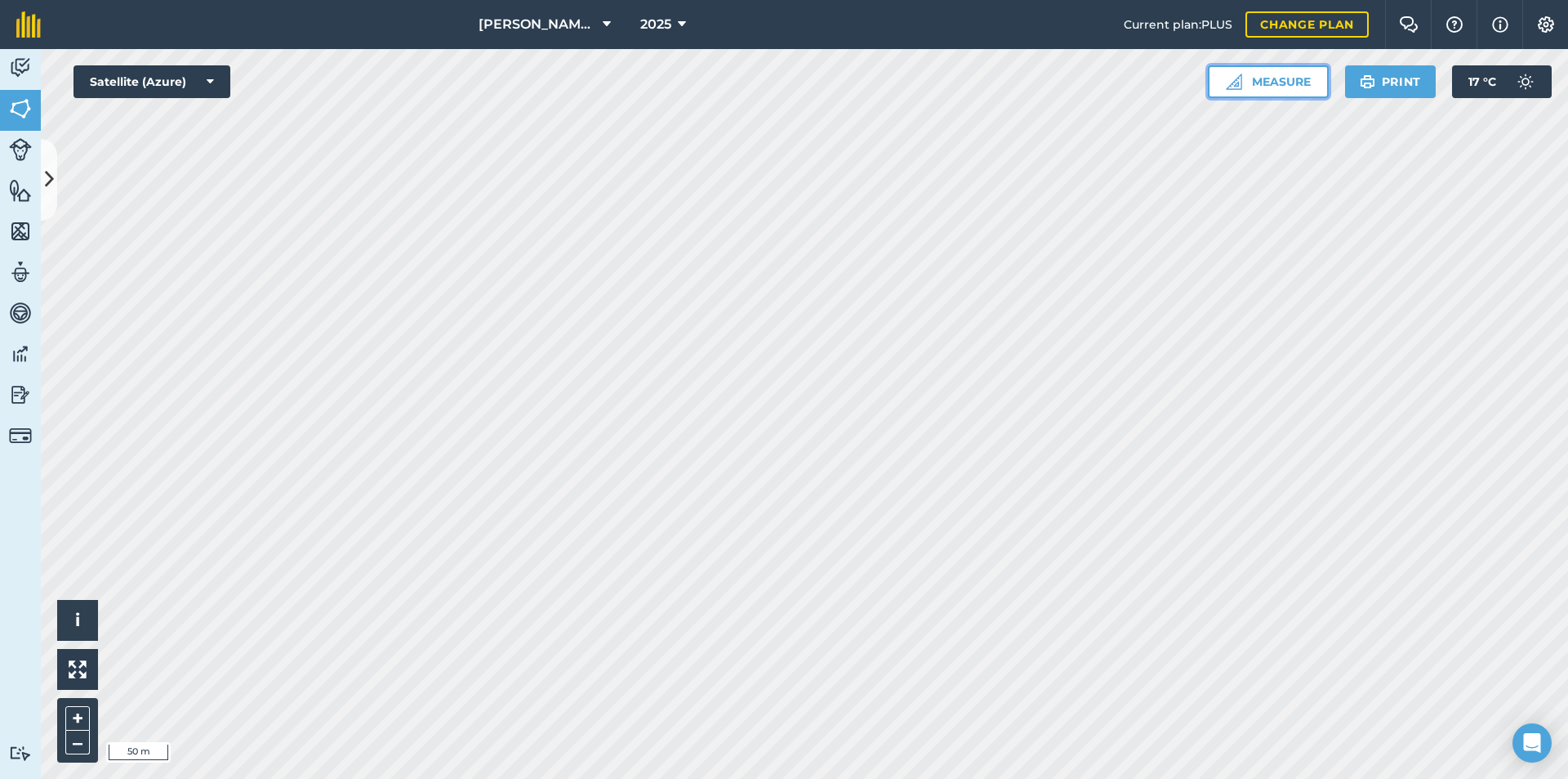
click at [1291, 78] on button "Measure" at bounding box center [1268, 81] width 121 height 33
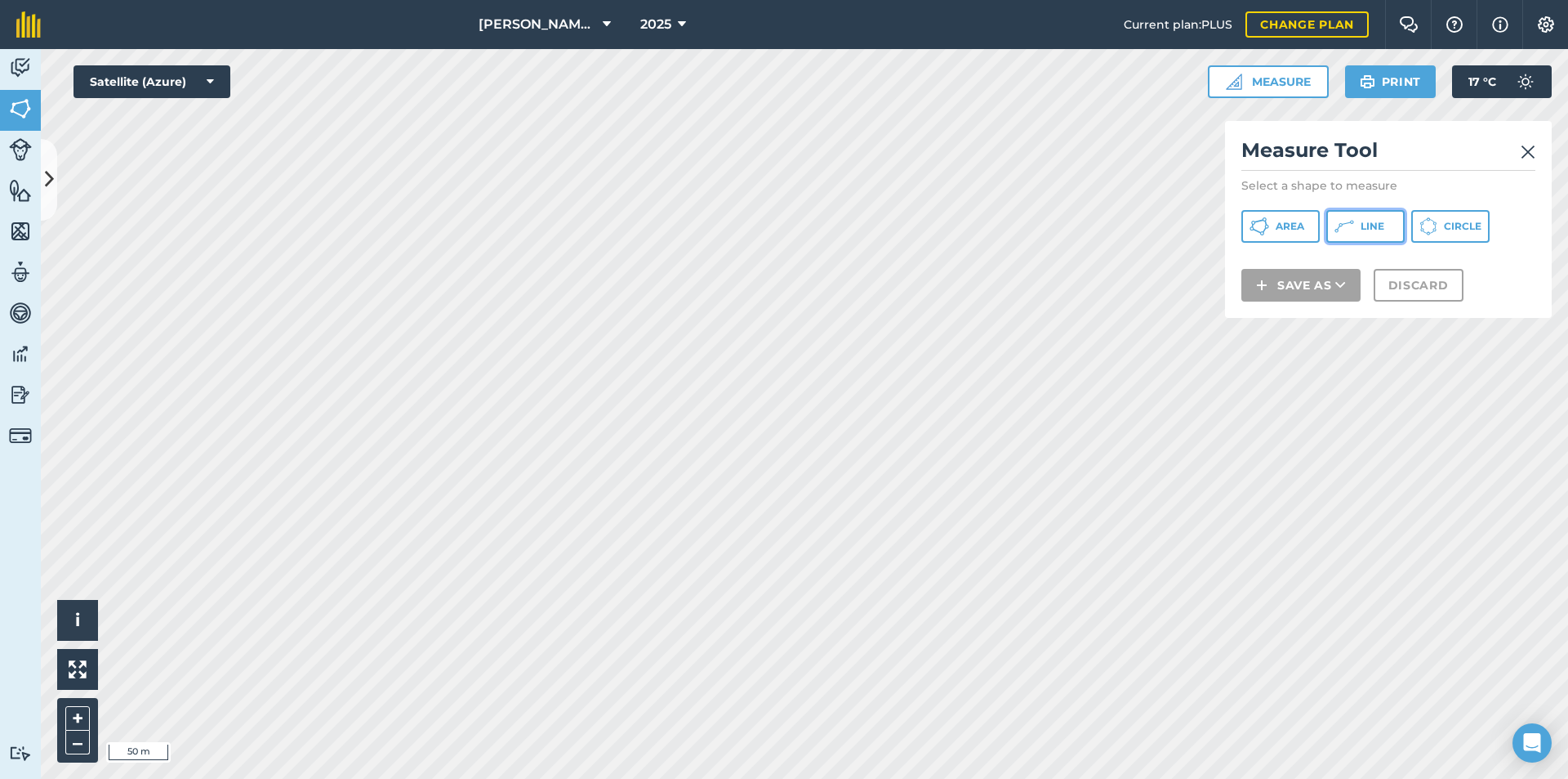
click at [1360, 232] on span "Line" at bounding box center [1372, 226] width 24 height 13
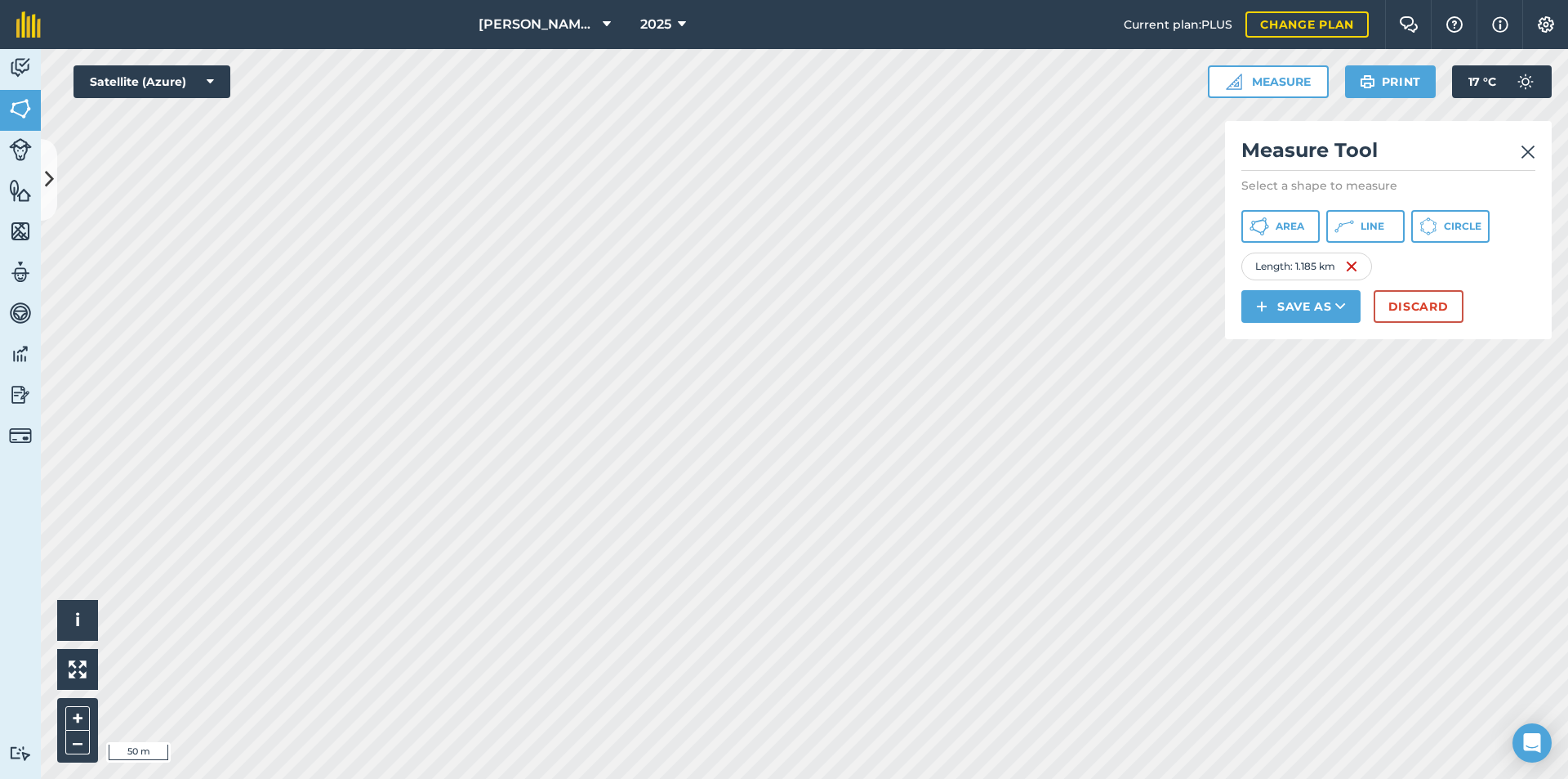
drag, startPoint x: 1330, startPoint y: 432, endPoint x: 1325, endPoint y: 262, distance: 170.1
click at [1325, 262] on div "Length : 1.185 km" at bounding box center [1306, 266] width 131 height 28
click at [1309, 267] on div "Length : 1.185 km" at bounding box center [1306, 266] width 131 height 28
drag, startPoint x: 1338, startPoint y: 327, endPoint x: 1419, endPoint y: 303, distance: 84.5
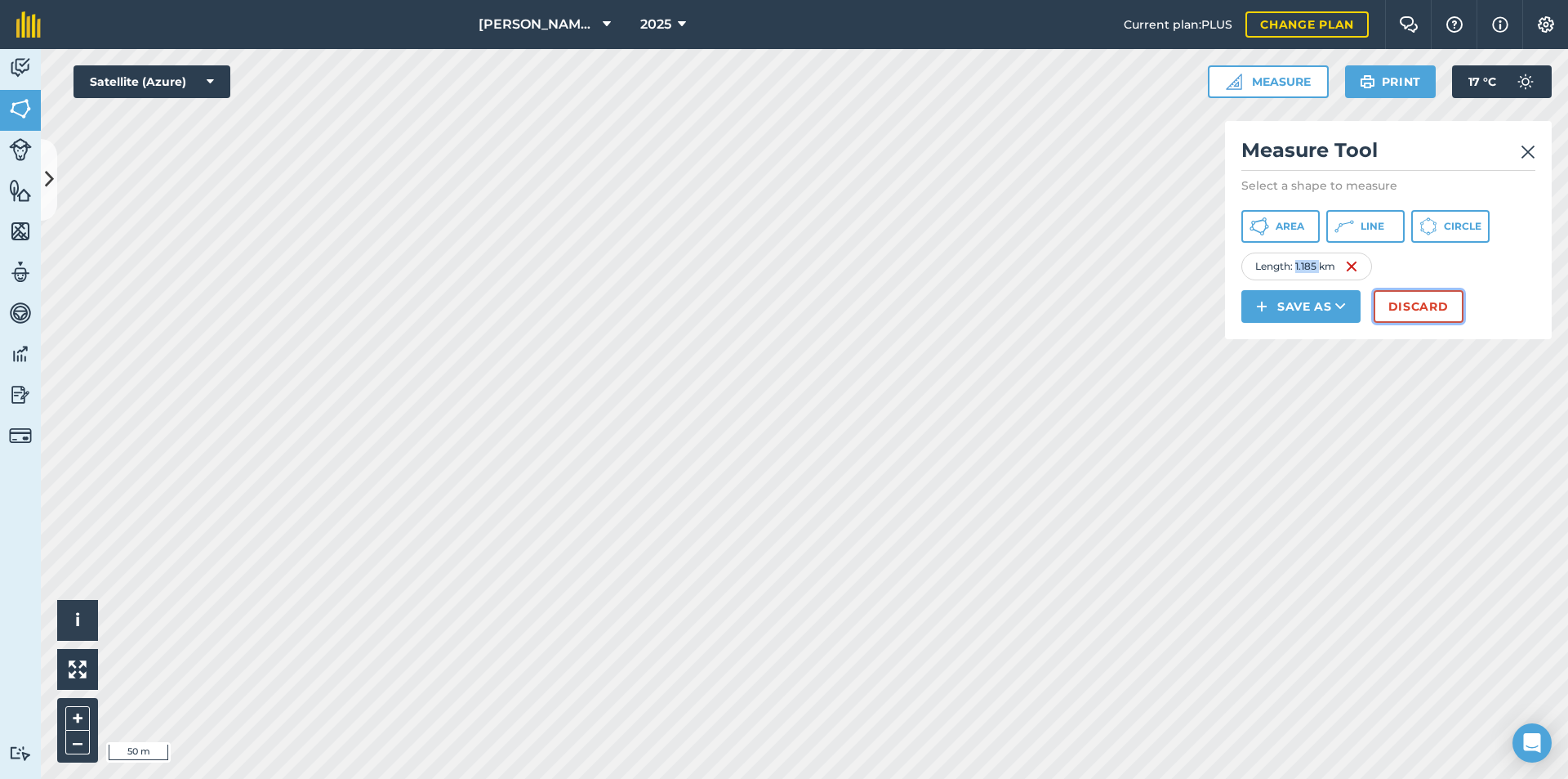
click at [1419, 303] on button "Discard" at bounding box center [1418, 306] width 90 height 33
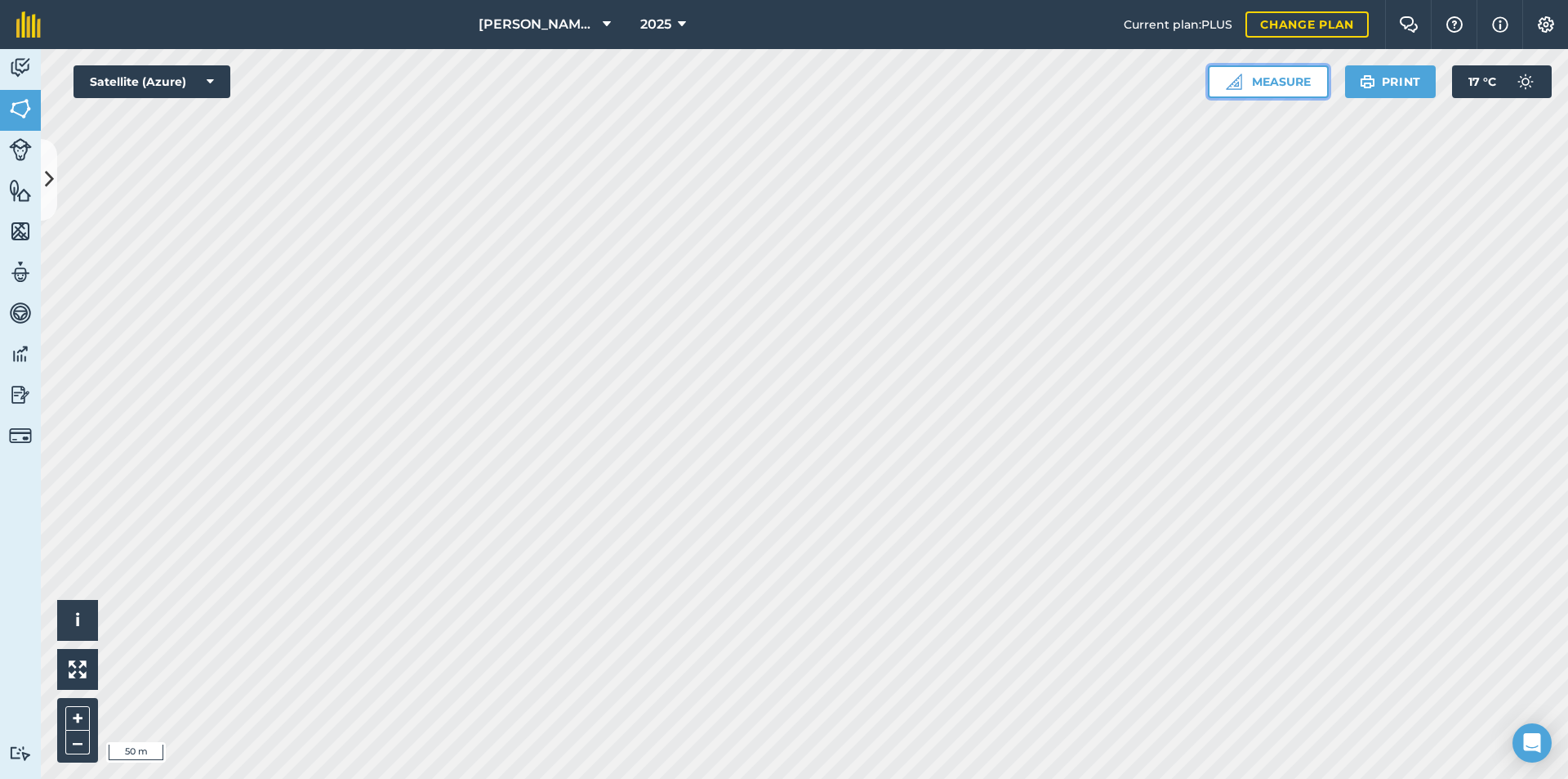
click at [1272, 78] on button "Measure" at bounding box center [1268, 81] width 121 height 33
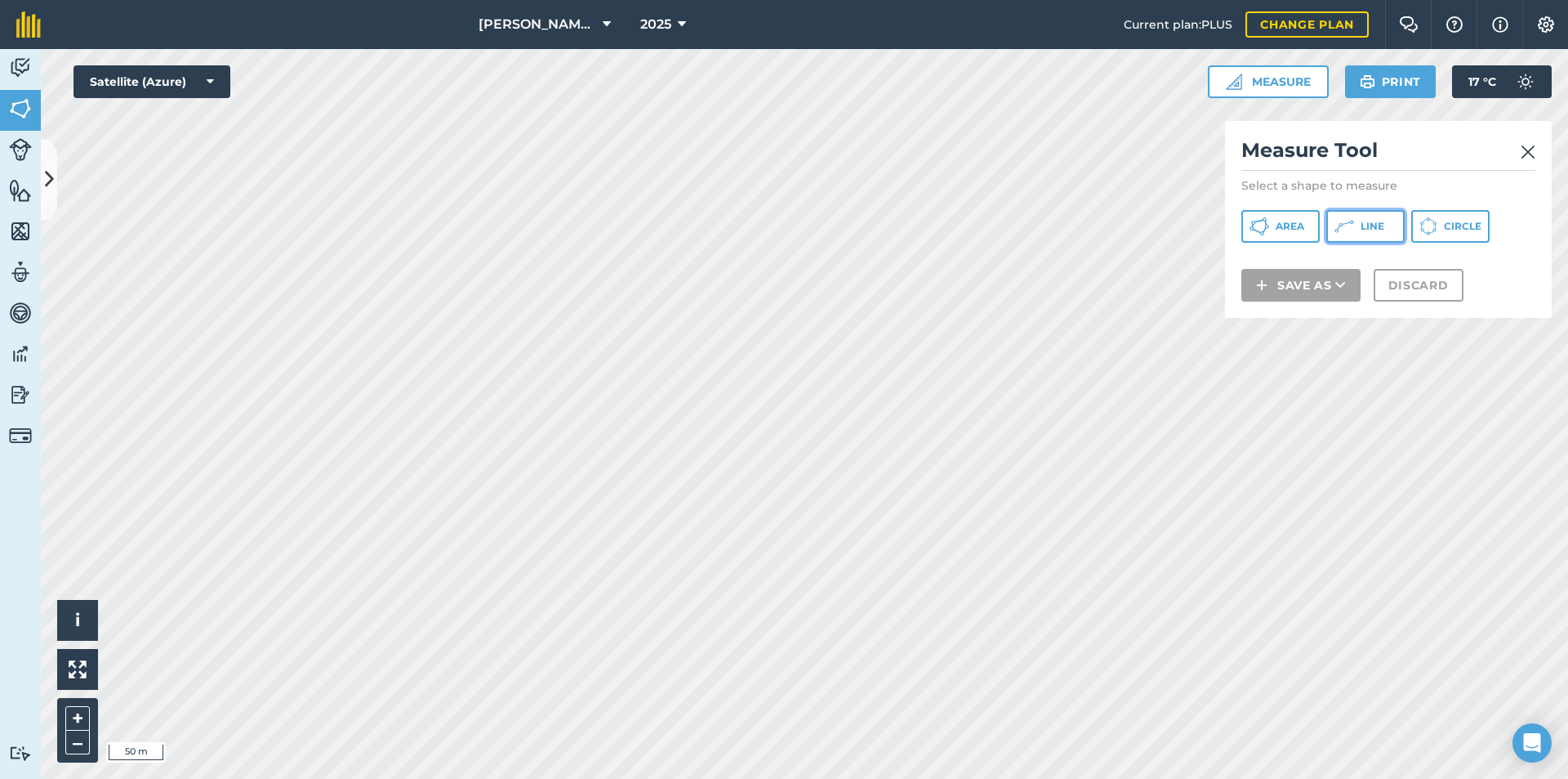
click at [1353, 227] on icon at bounding box center [1344, 227] width 20 height 20
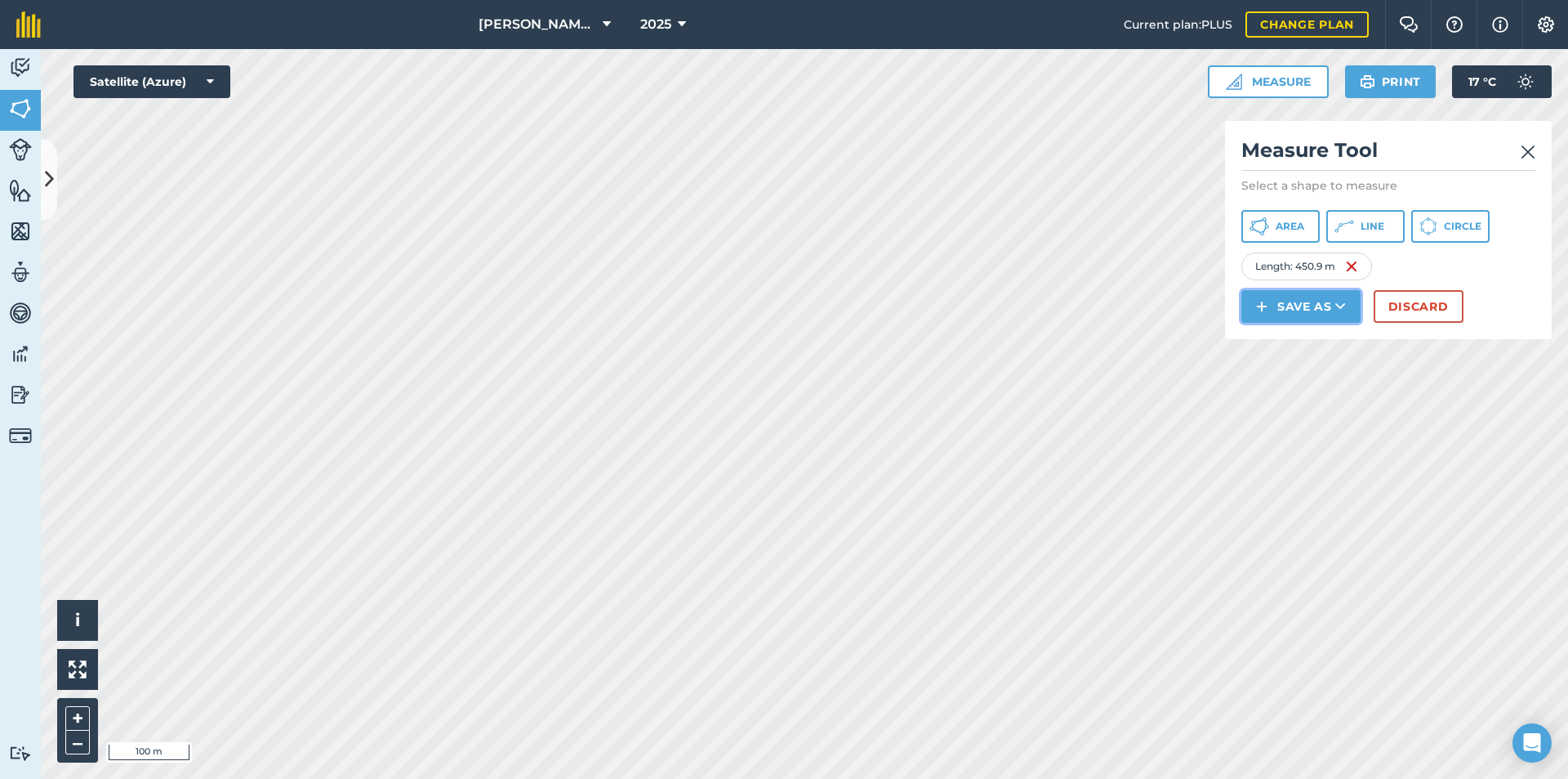
drag, startPoint x: 1233, startPoint y: 307, endPoint x: 1321, endPoint y: 308, distance: 88.0
click at [1321, 308] on button "Save as" at bounding box center [1300, 306] width 119 height 33
click at [1362, 220] on span "Line" at bounding box center [1372, 226] width 24 height 13
drag, startPoint x: 982, startPoint y: 484, endPoint x: 1299, endPoint y: 308, distance: 362.6
click at [1299, 308] on button "Save as" at bounding box center [1300, 306] width 119 height 33
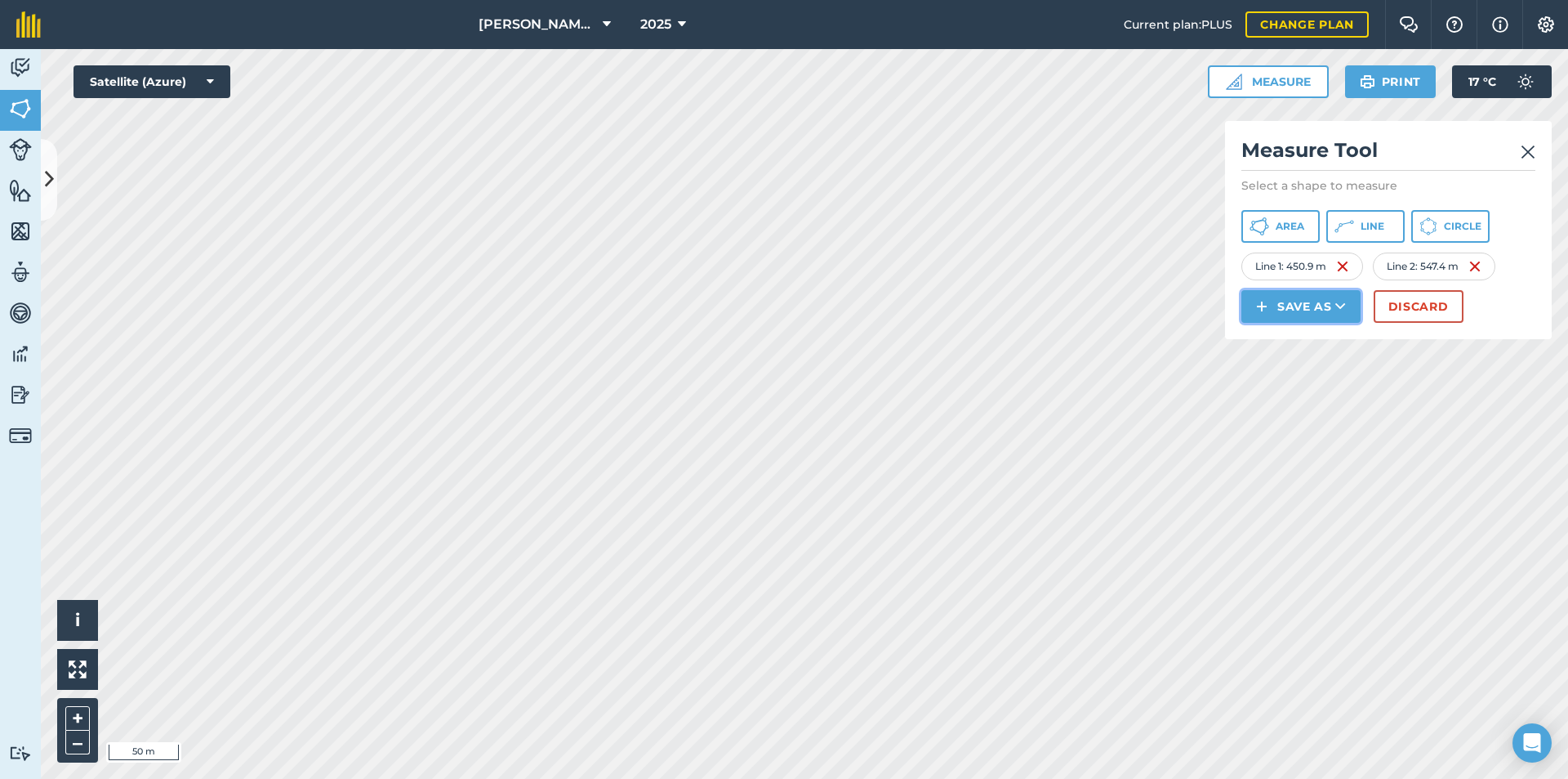
click at [1269, 308] on button "Save as" at bounding box center [1300, 306] width 119 height 33
click at [1288, 382] on link "Feature" at bounding box center [1301, 380] width 115 height 36
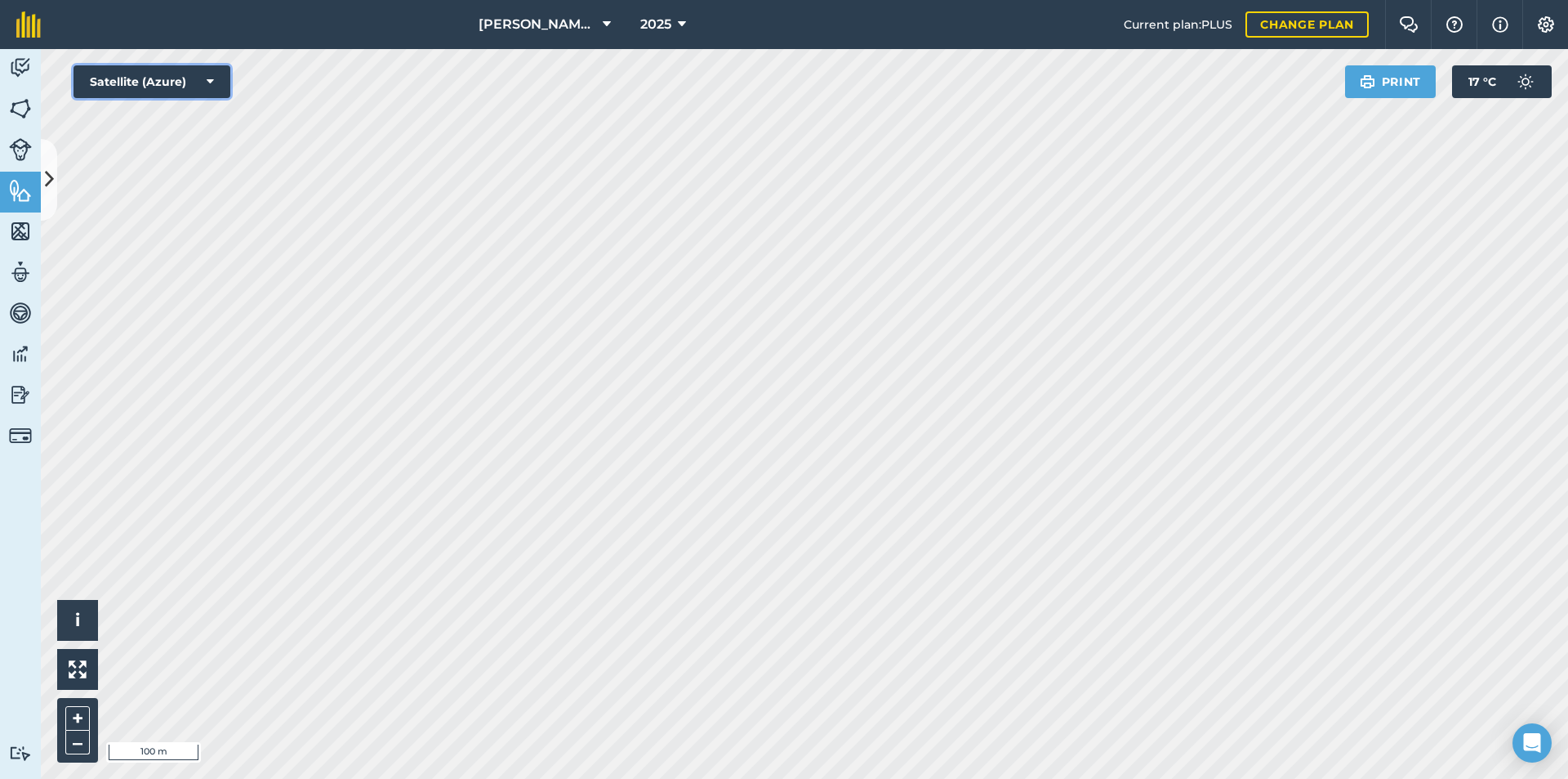
click at [208, 80] on icon at bounding box center [210, 81] width 7 height 17
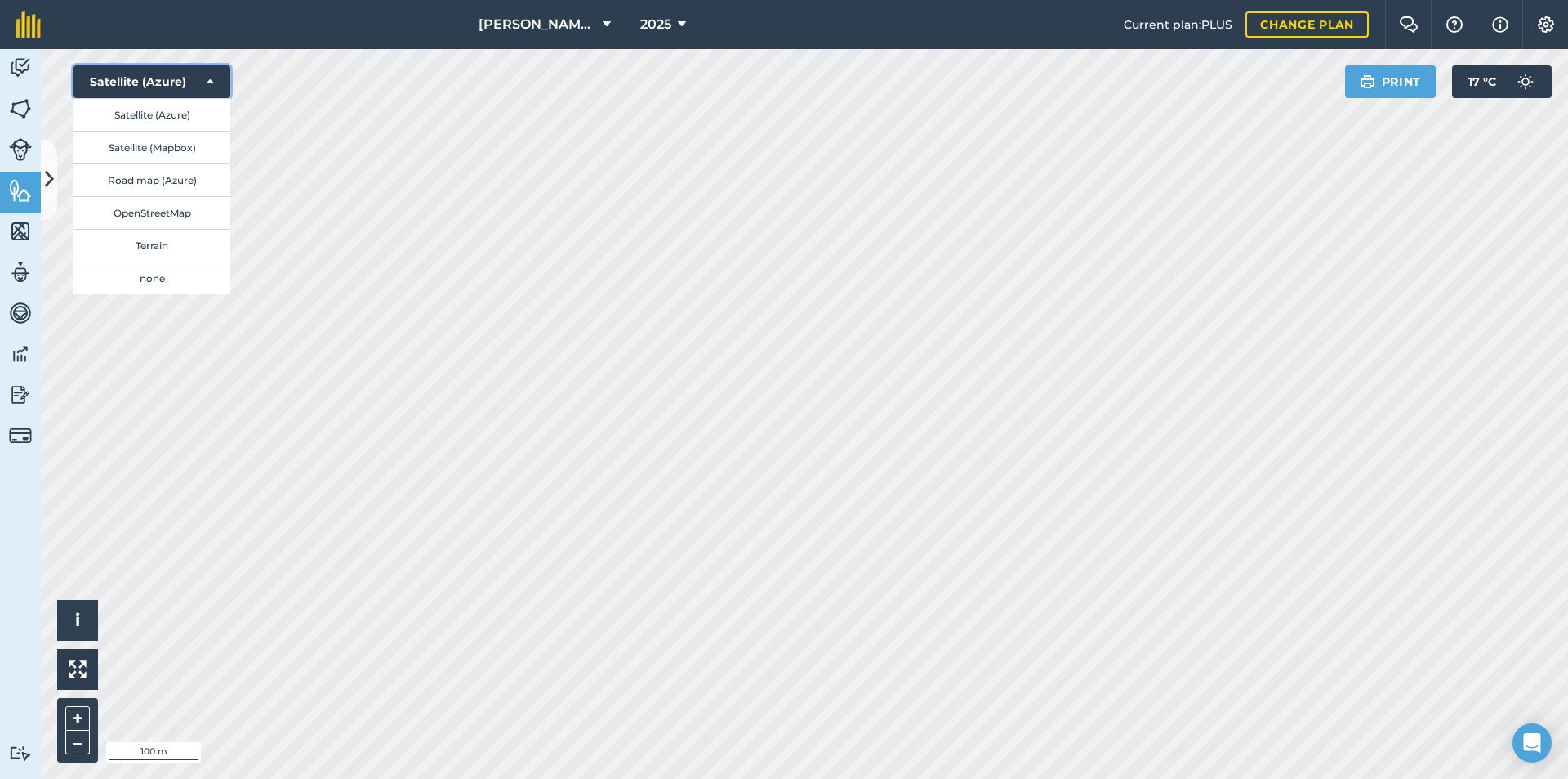
click at [219, 73] on button "Satellite (Azure)" at bounding box center [151, 81] width 156 height 33
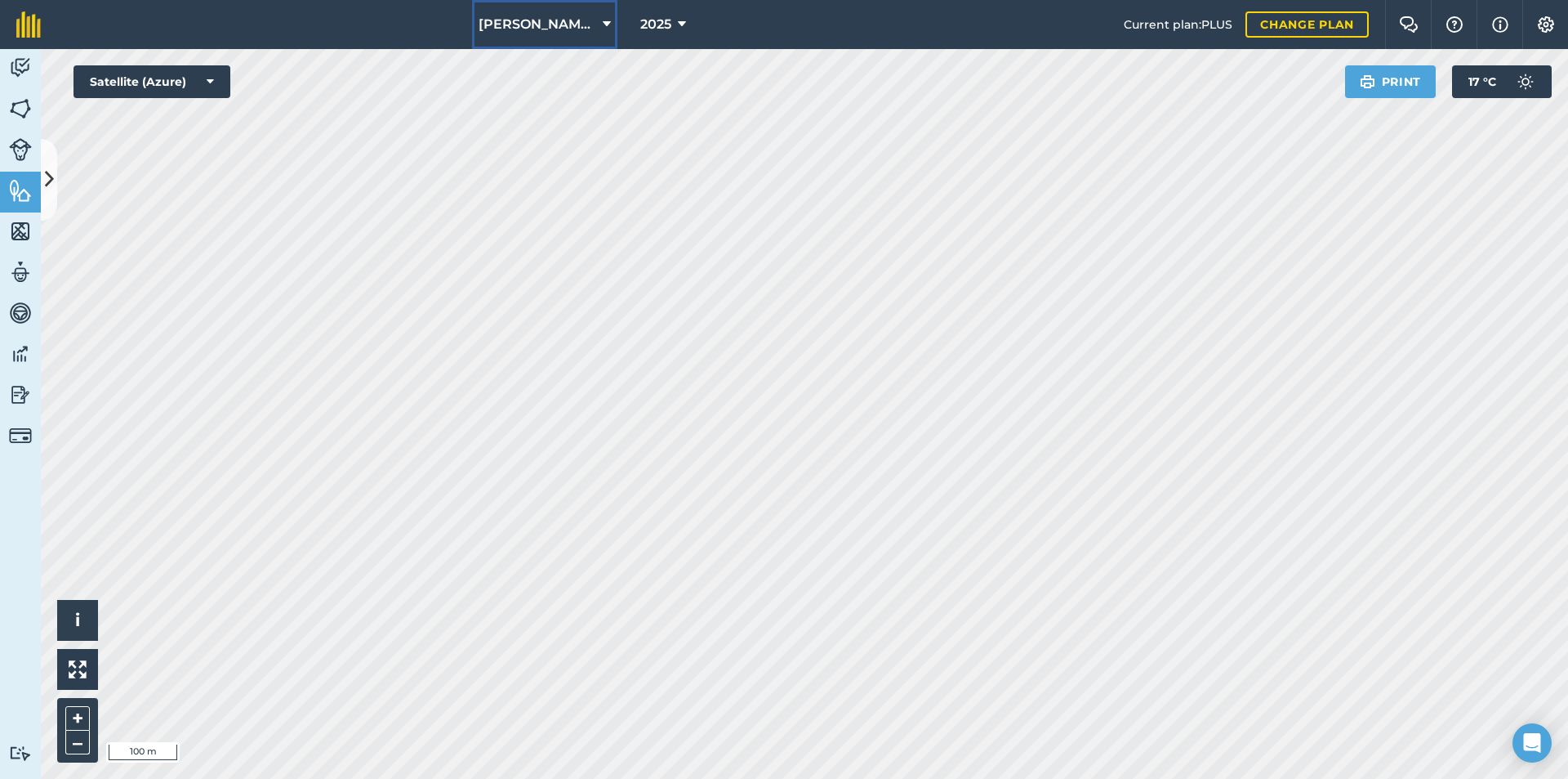
click at [577, 22] on button "[PERSON_NAME] Farm" at bounding box center [544, 25] width 145 height 49
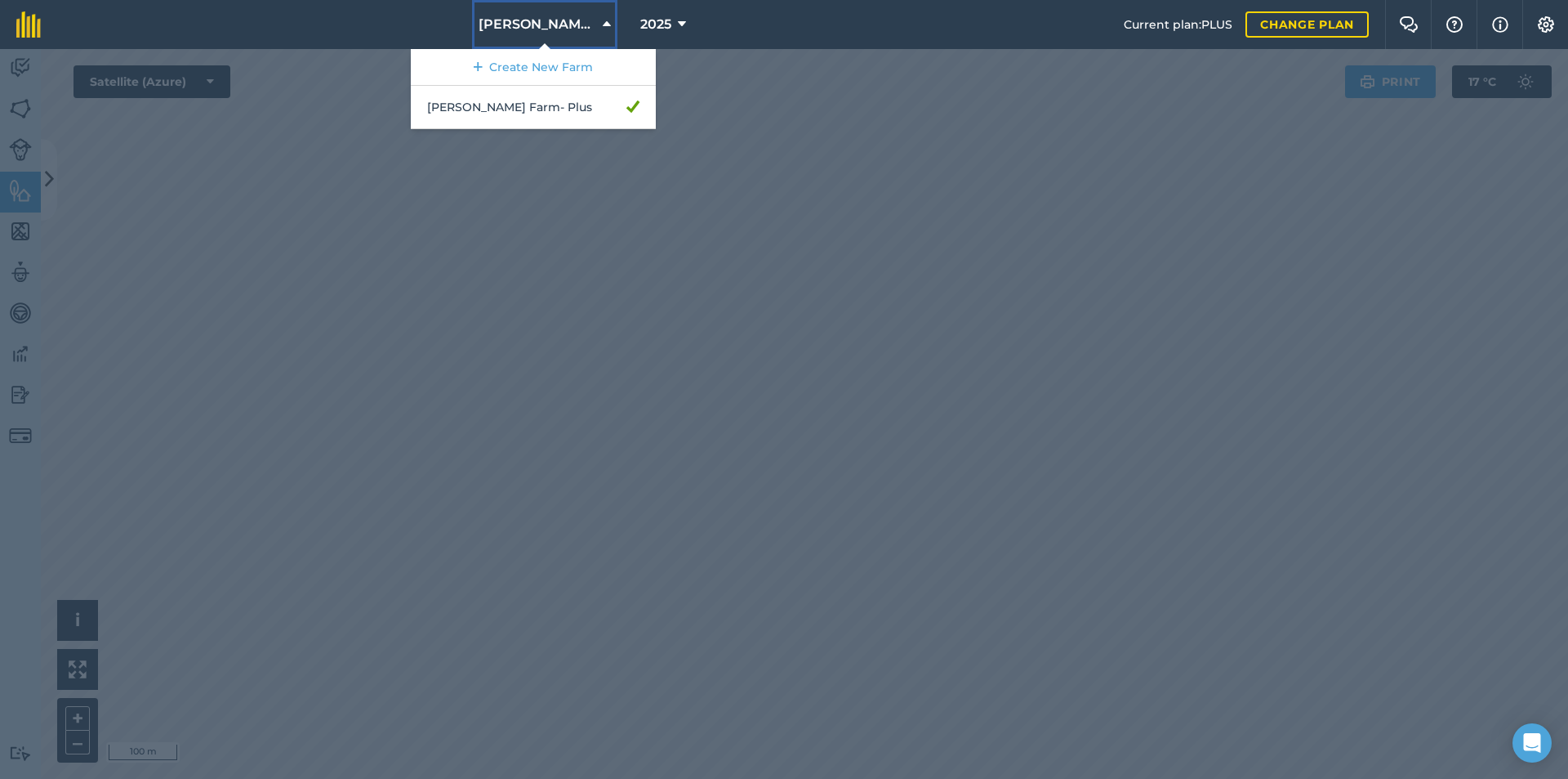
click at [577, 22] on button "[PERSON_NAME] Farm" at bounding box center [544, 25] width 145 height 49
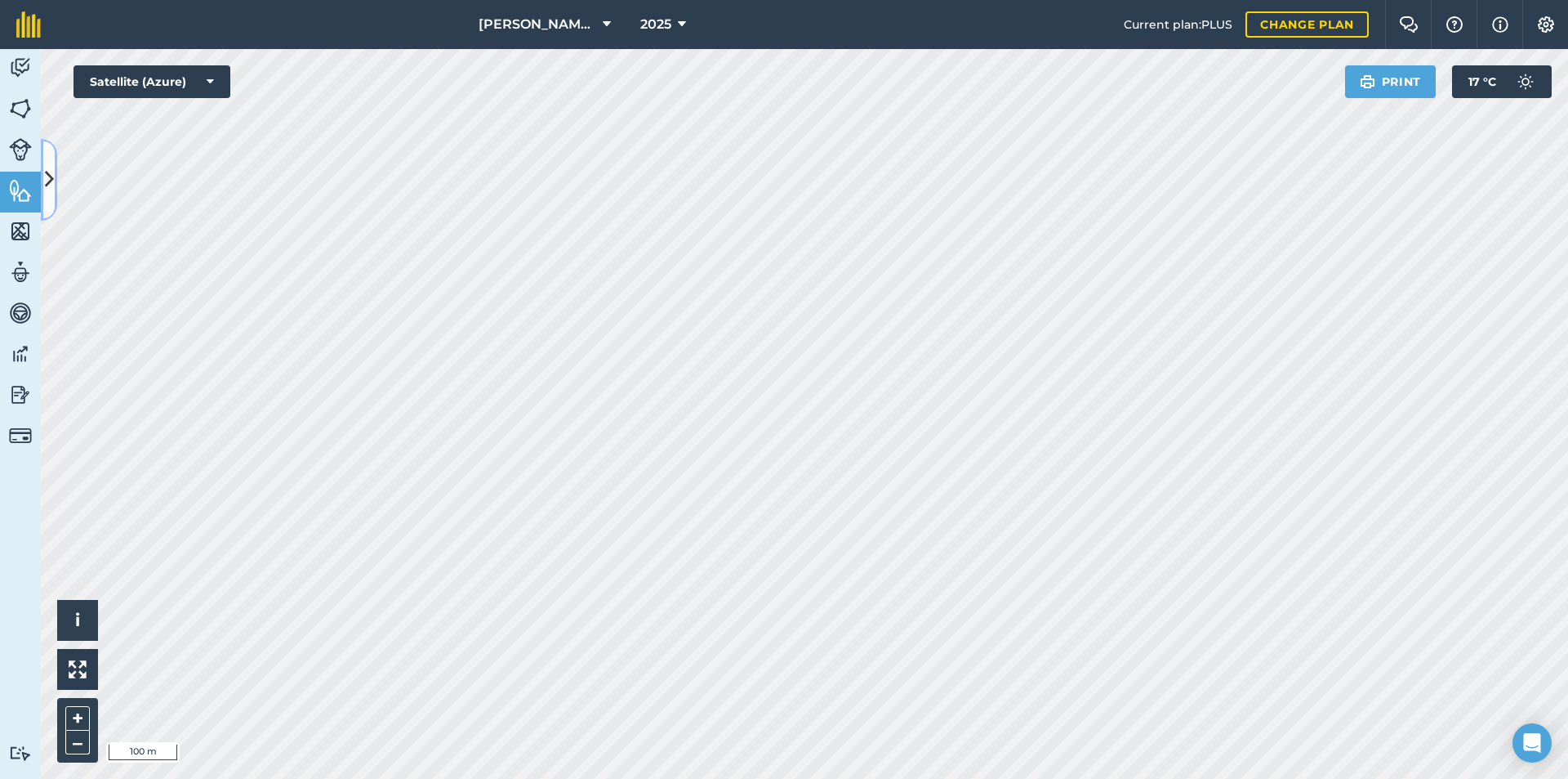
click at [47, 187] on icon at bounding box center [48, 179] width 9 height 29
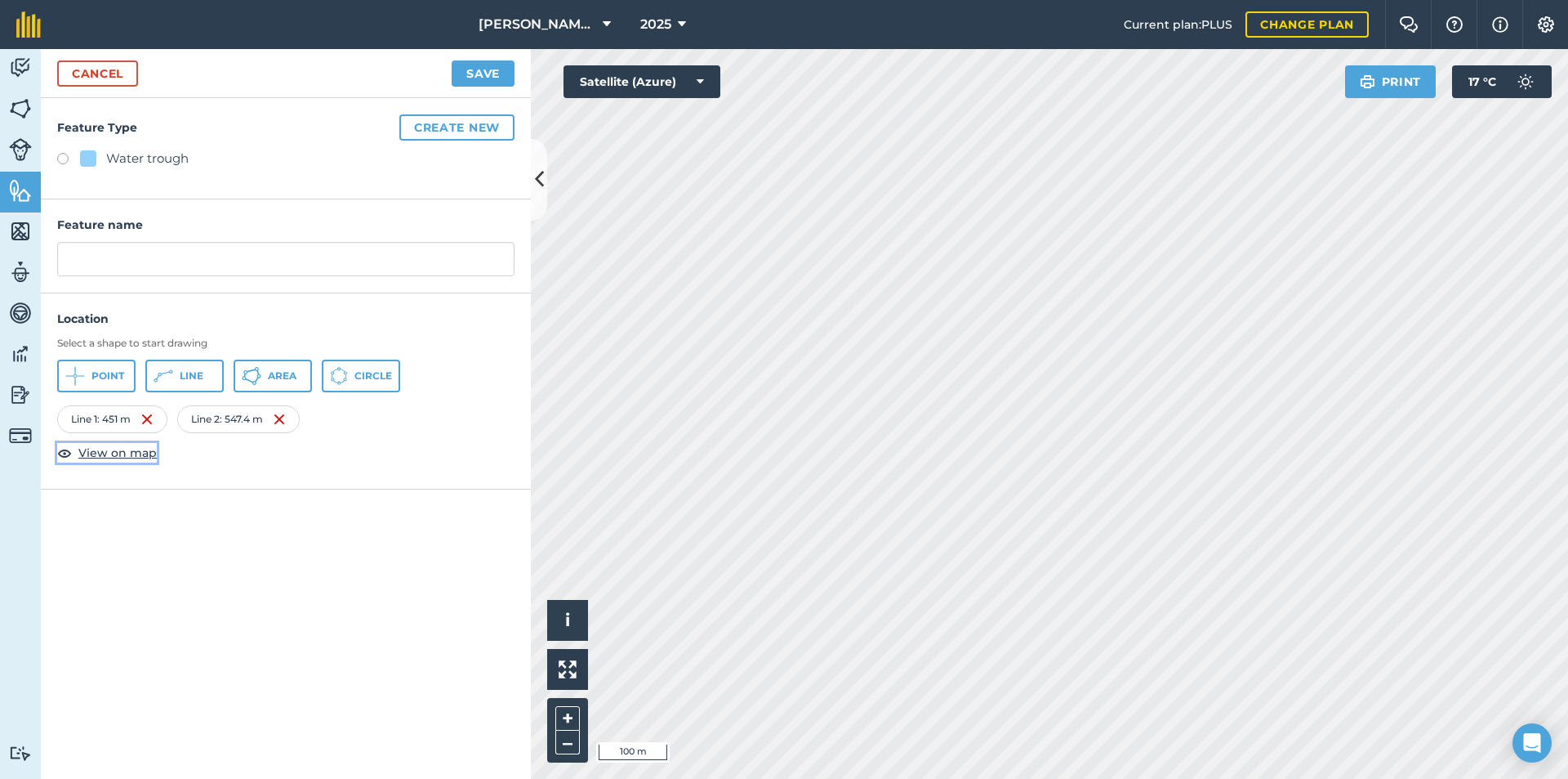
click at [119, 455] on span "View on map" at bounding box center [117, 452] width 78 height 18
click at [190, 369] on span "Line" at bounding box center [192, 375] width 24 height 13
click at [67, 62] on link "Cancel" at bounding box center [98, 73] width 81 height 26
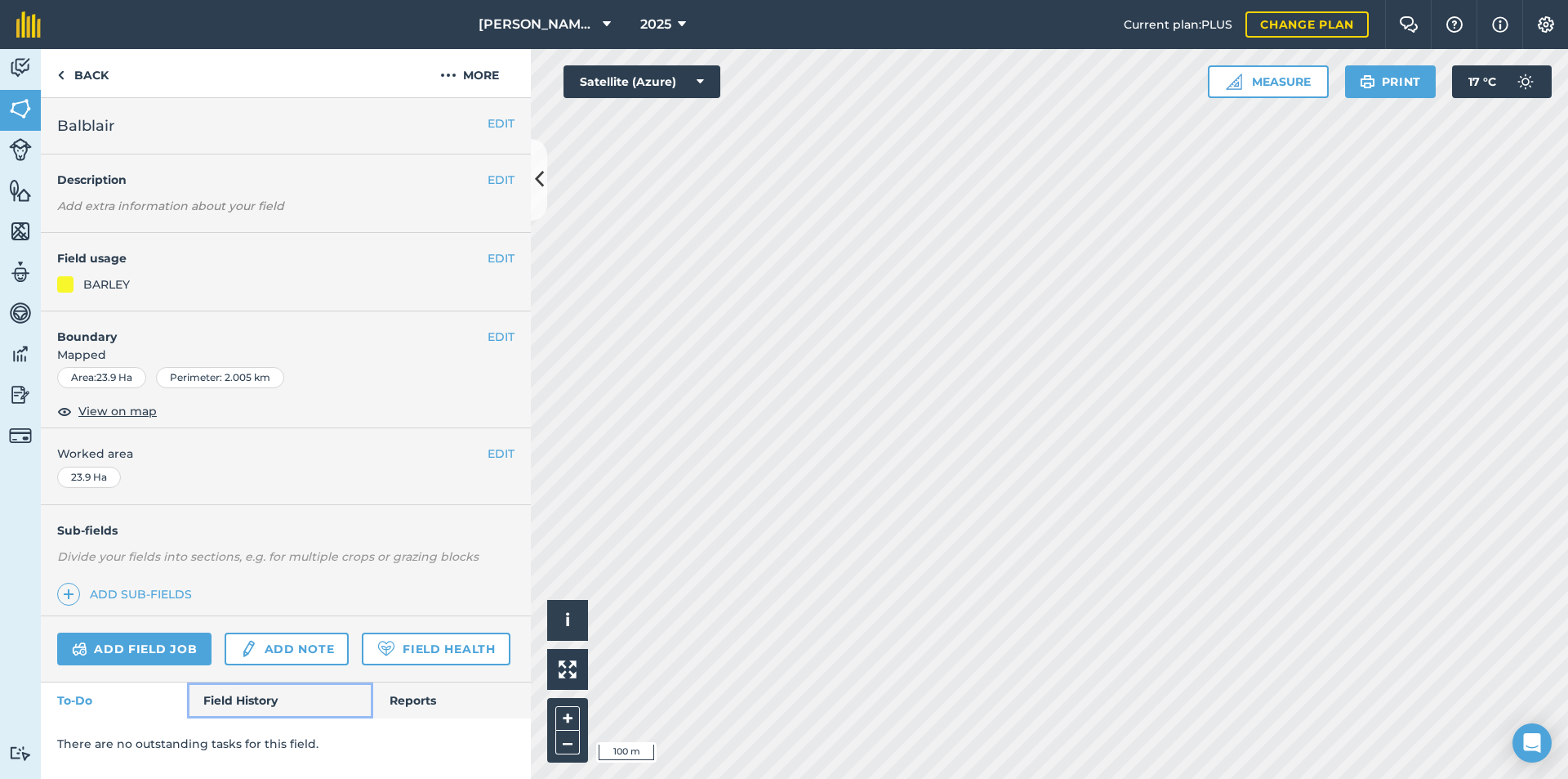
click at [264, 702] on link "Field History" at bounding box center [279, 700] width 185 height 36
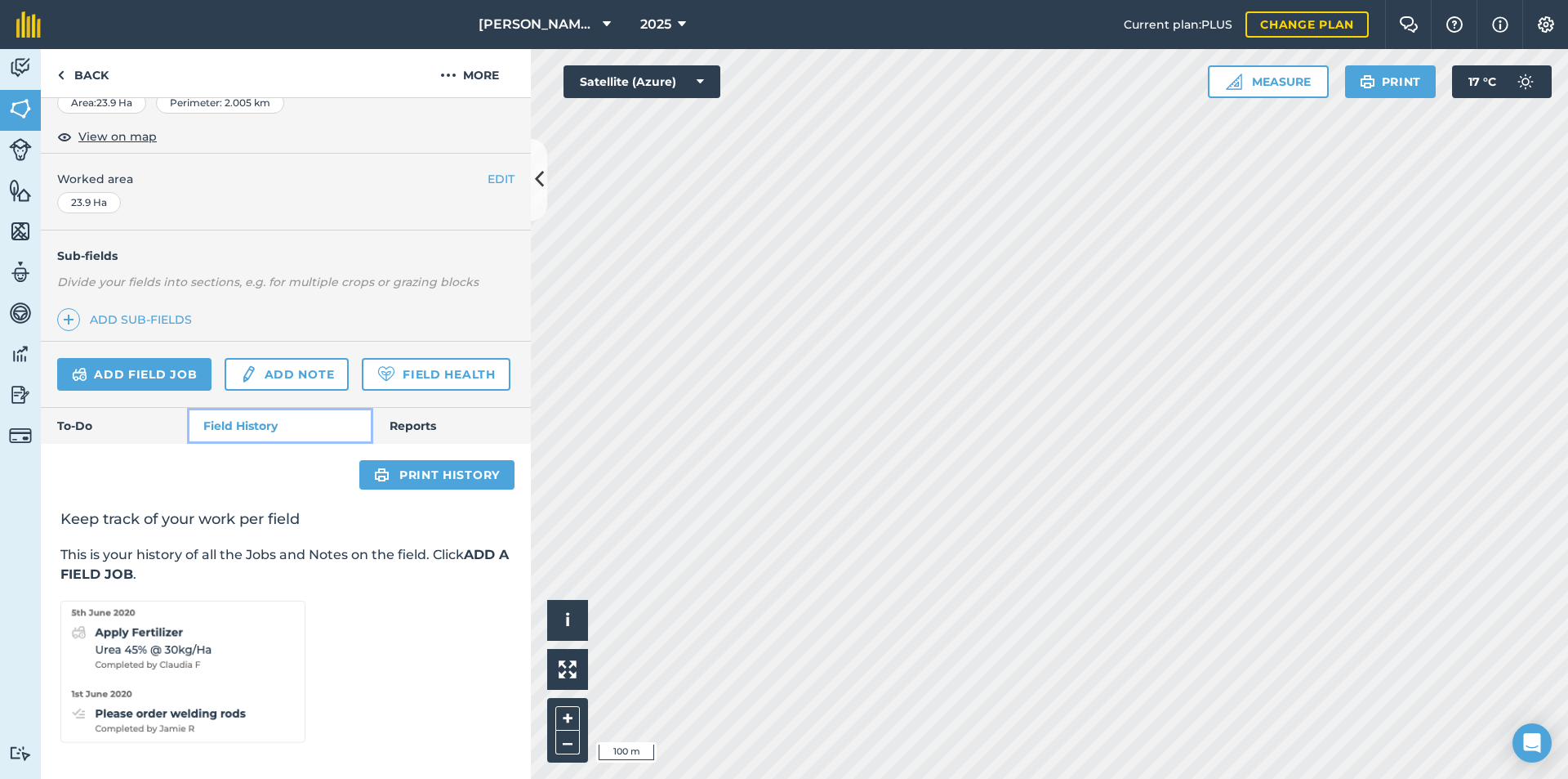
scroll to position [321, 0]
click at [414, 424] on link "Reports" at bounding box center [451, 426] width 157 height 36
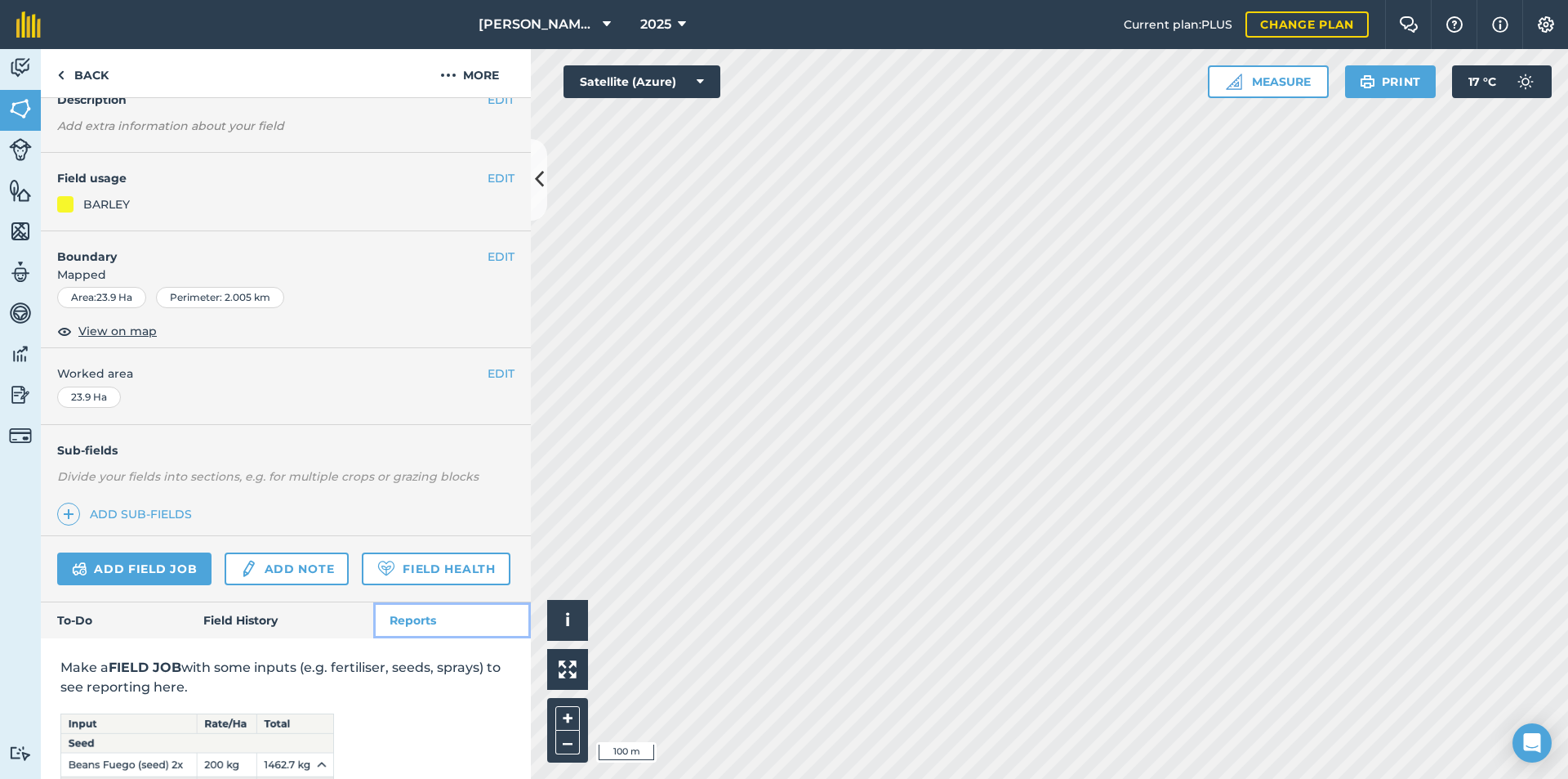
scroll to position [271, 0]
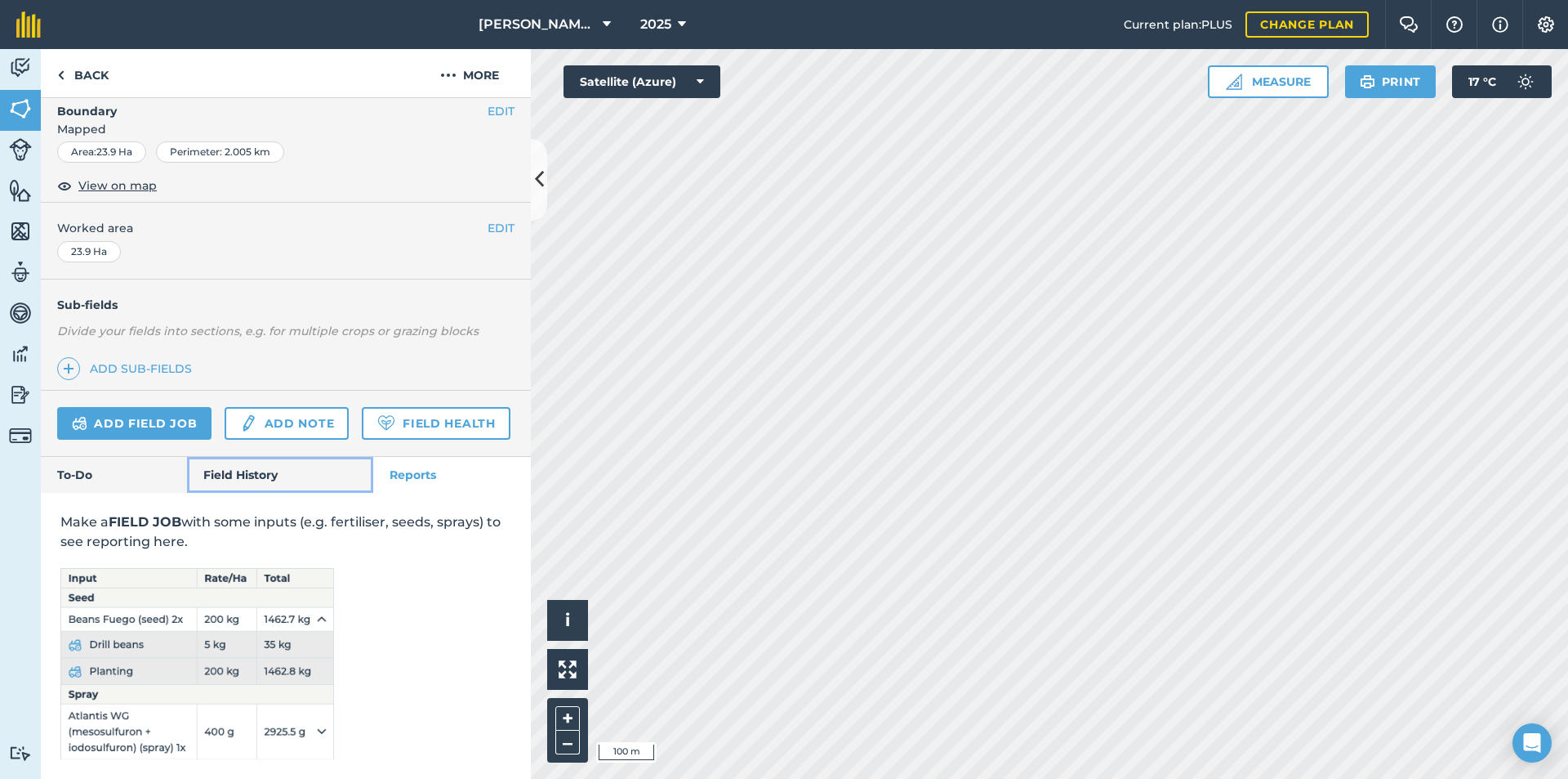
click at [245, 464] on link "Field History" at bounding box center [279, 474] width 185 height 36
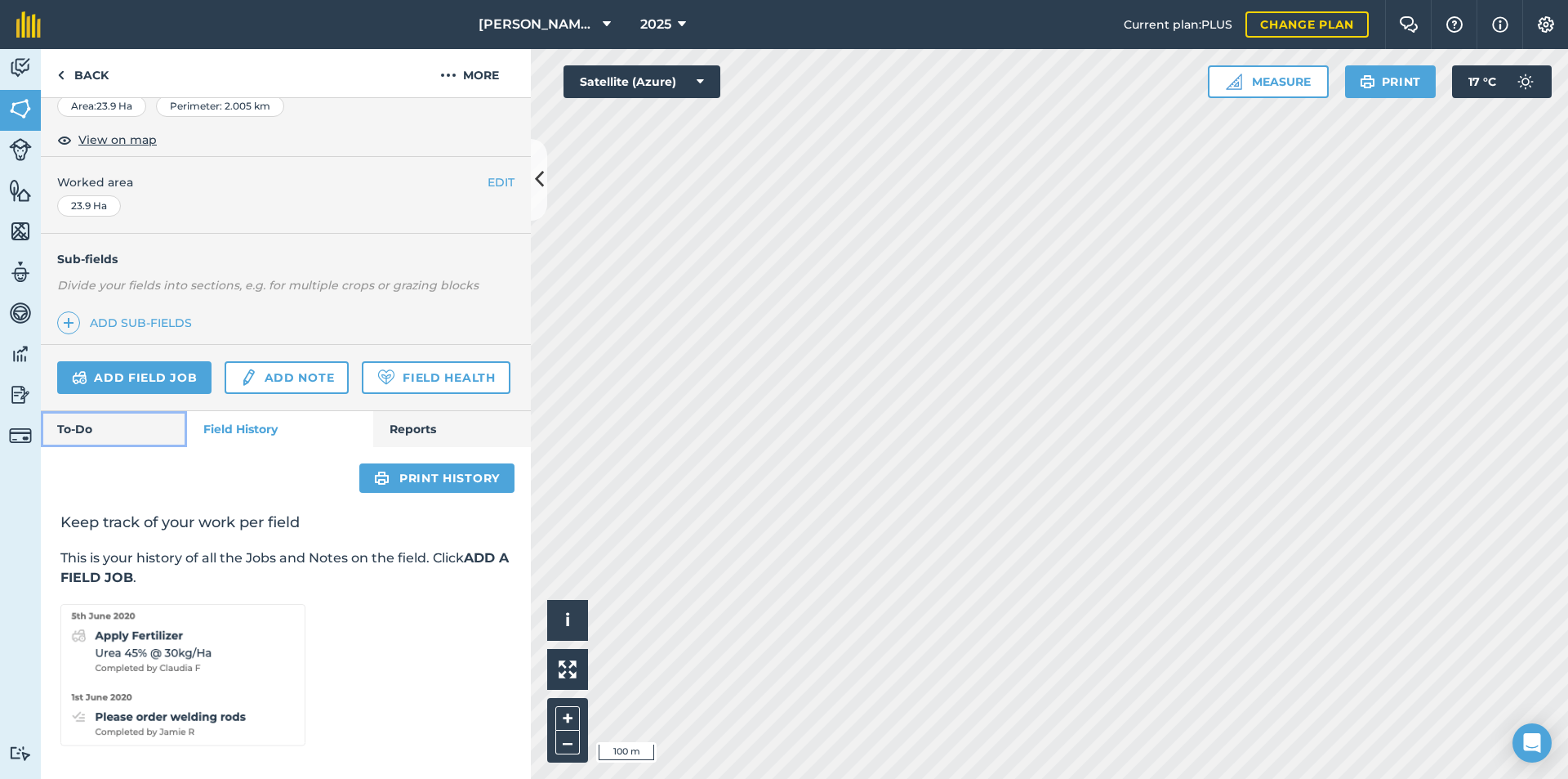
click at [152, 446] on link "To-Do" at bounding box center [114, 429] width 146 height 36
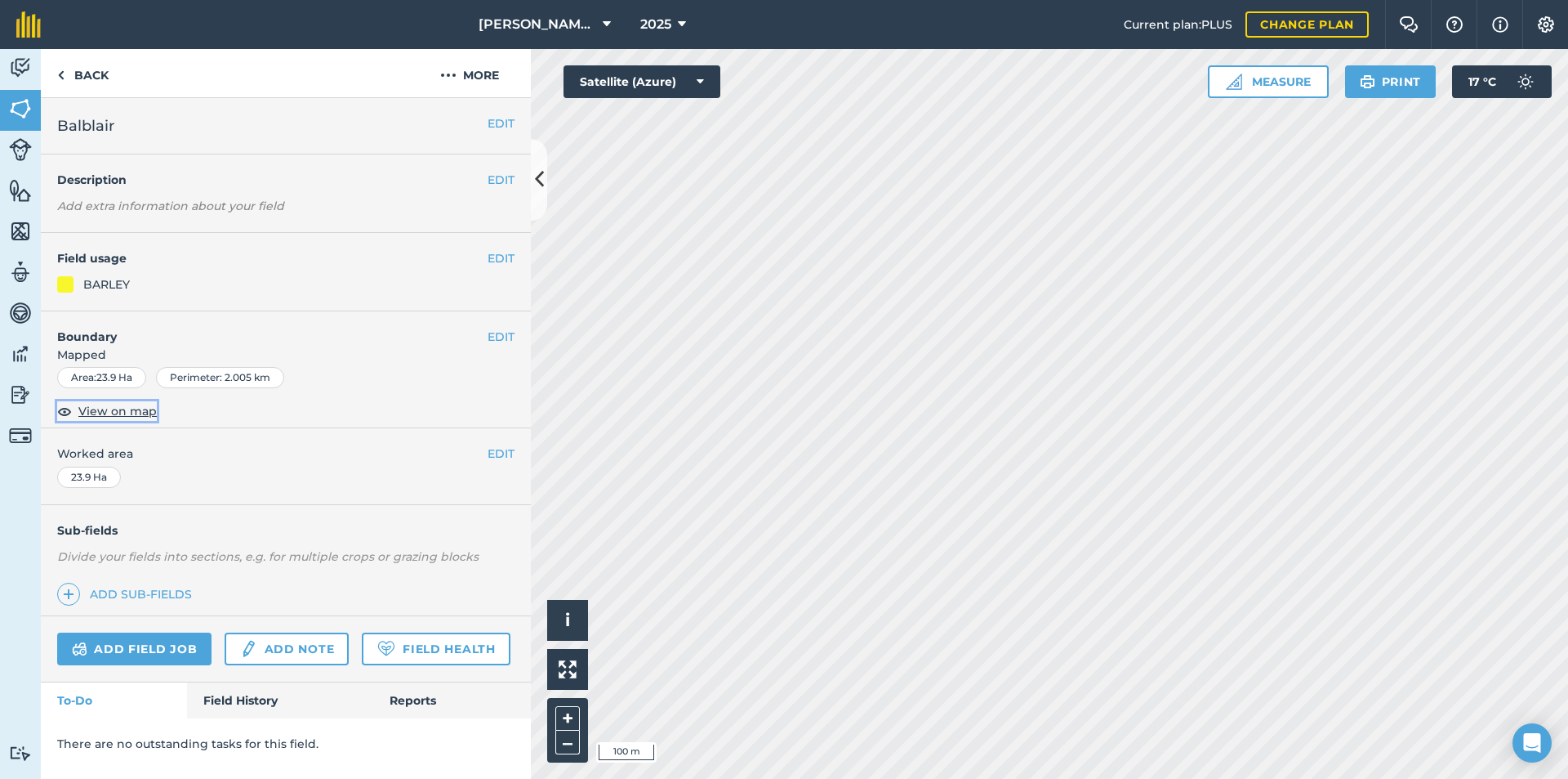
click at [131, 405] on span "View on map" at bounding box center [117, 411] width 78 height 18
click at [1269, 78] on button "Measure" at bounding box center [1268, 81] width 121 height 33
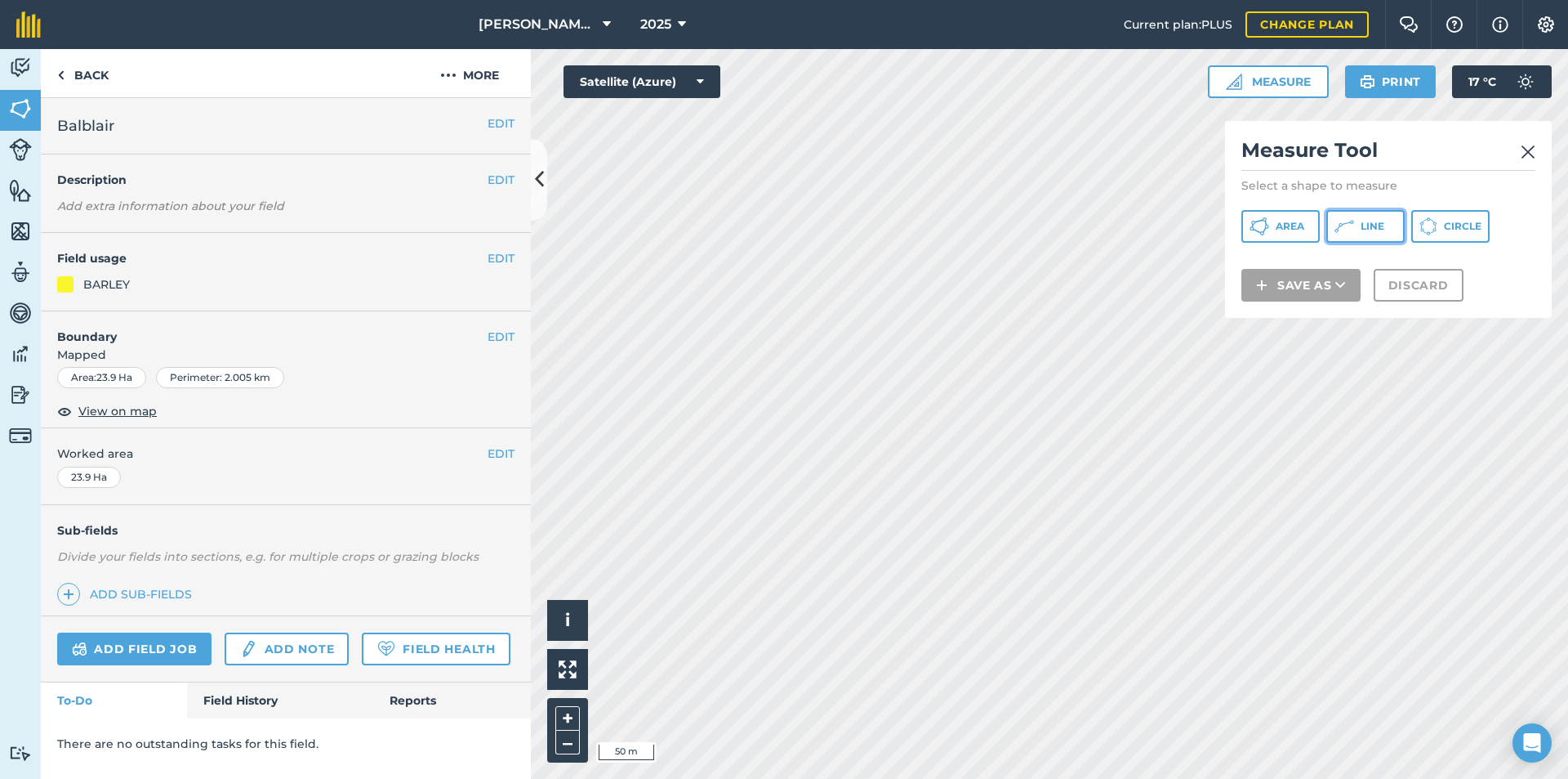
click at [1355, 222] on button "Line" at bounding box center [1364, 226] width 78 height 33
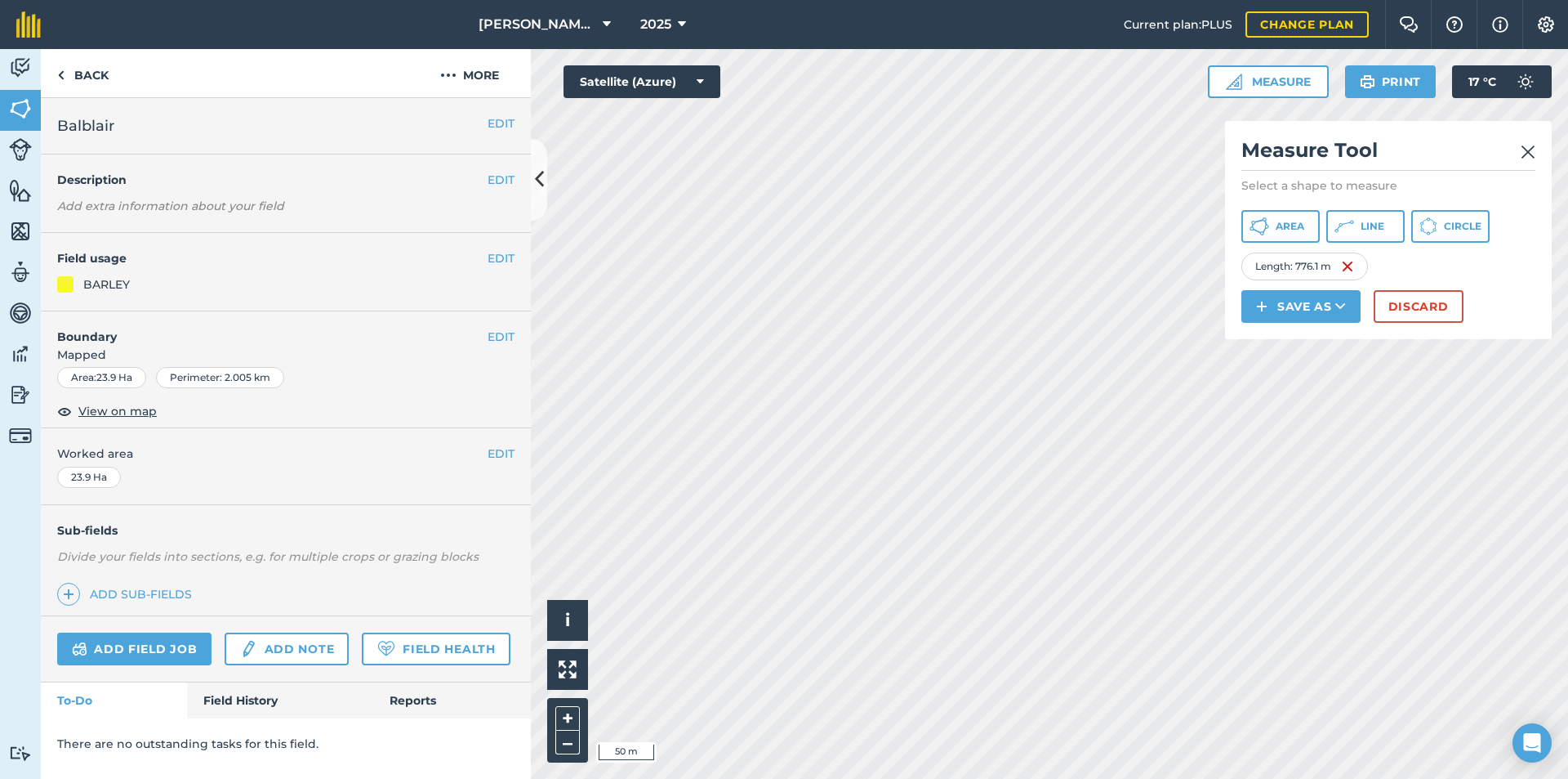
drag, startPoint x: 1372, startPoint y: 277, endPoint x: 1488, endPoint y: 283, distance: 116.2
click at [1488, 283] on div "Measure Tool Select a shape to measure Area Line Circle Length : 776.1 m Save a…" at bounding box center [1388, 230] width 326 height 218
click at [1522, 153] on img at bounding box center [1527, 152] width 15 height 20
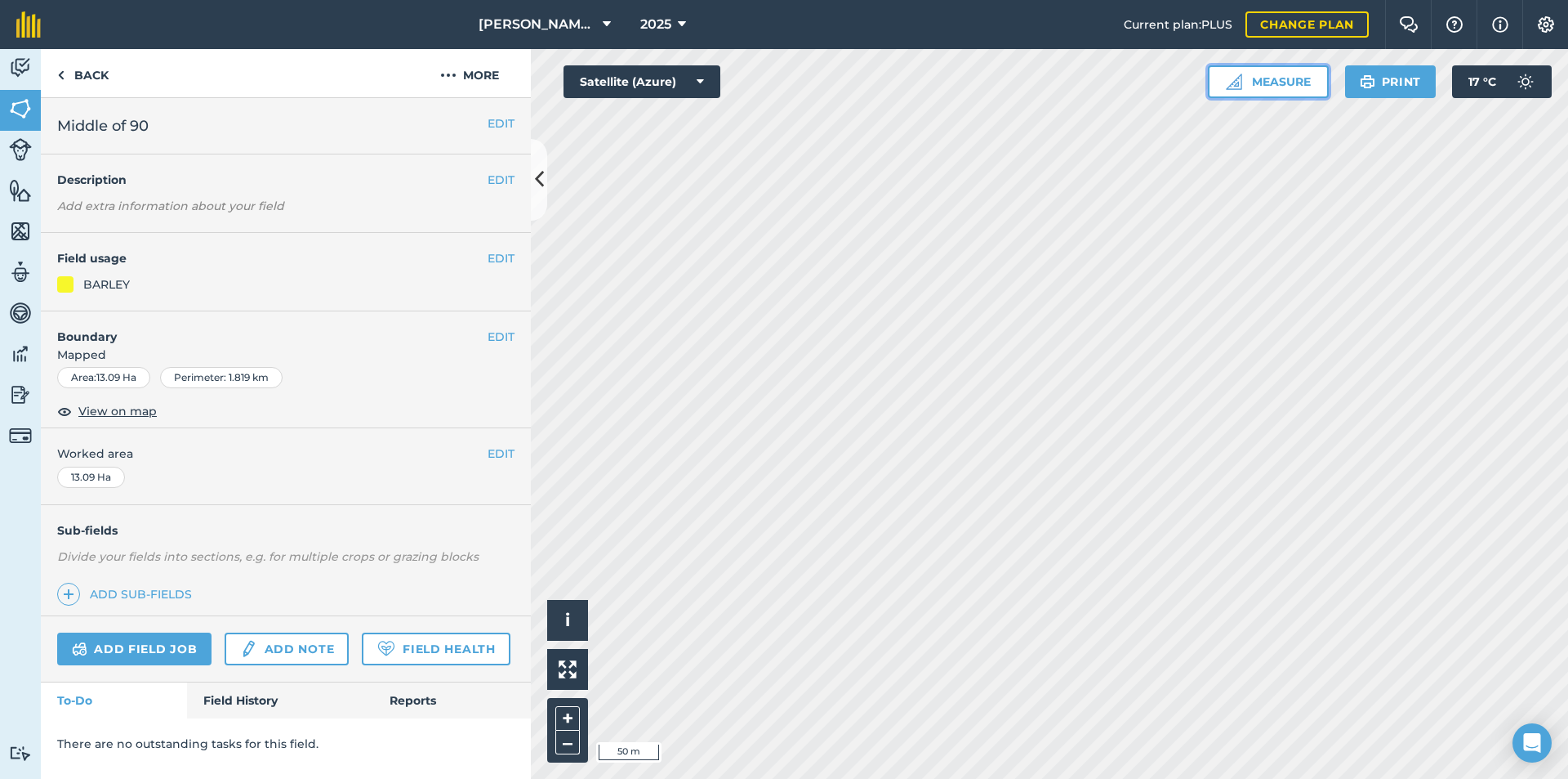
click at [1302, 82] on button "Measure" at bounding box center [1268, 81] width 121 height 33
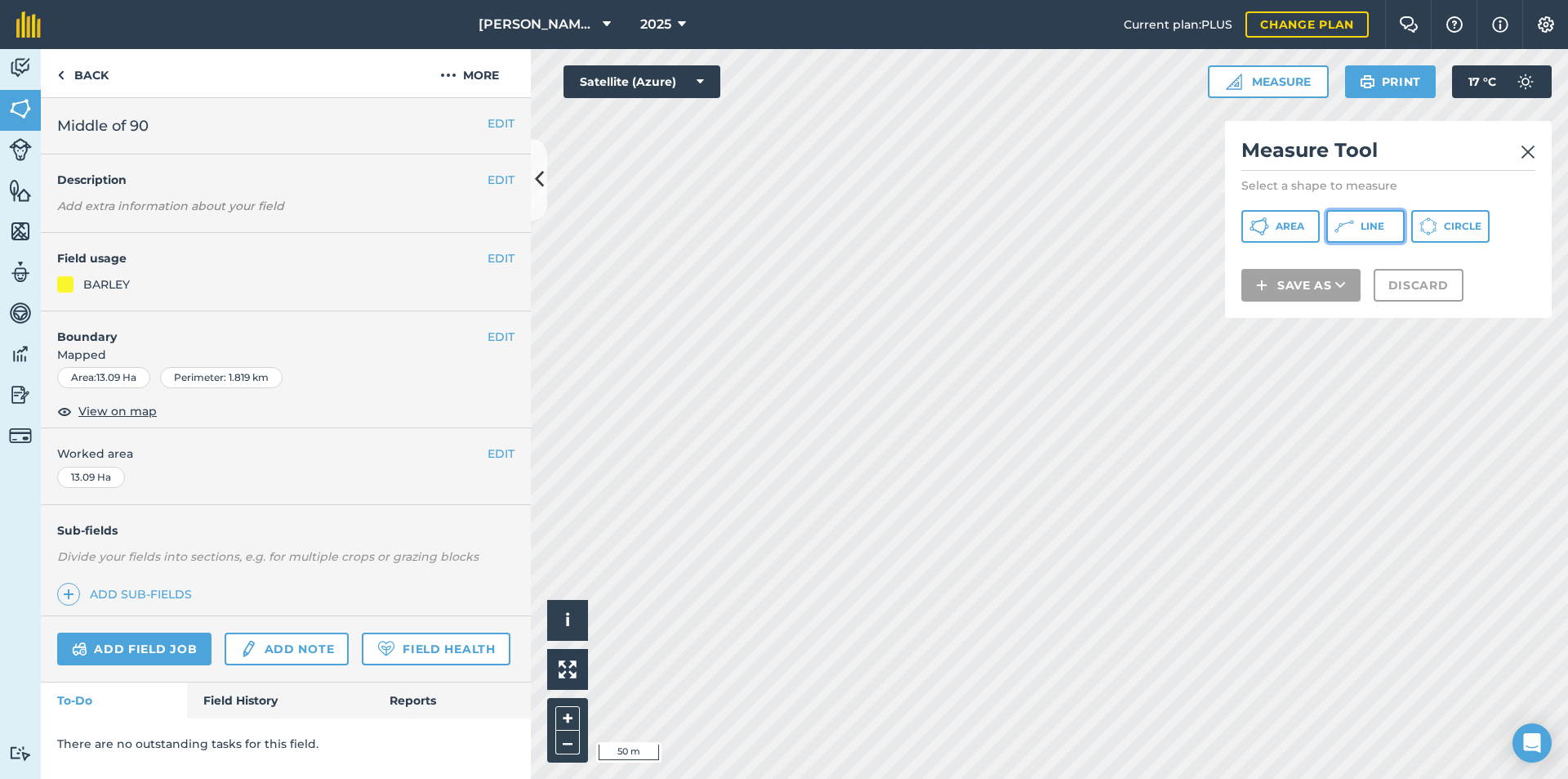
click at [1350, 226] on icon at bounding box center [1344, 227] width 20 height 20
